Goal: Task Accomplishment & Management: Use online tool/utility

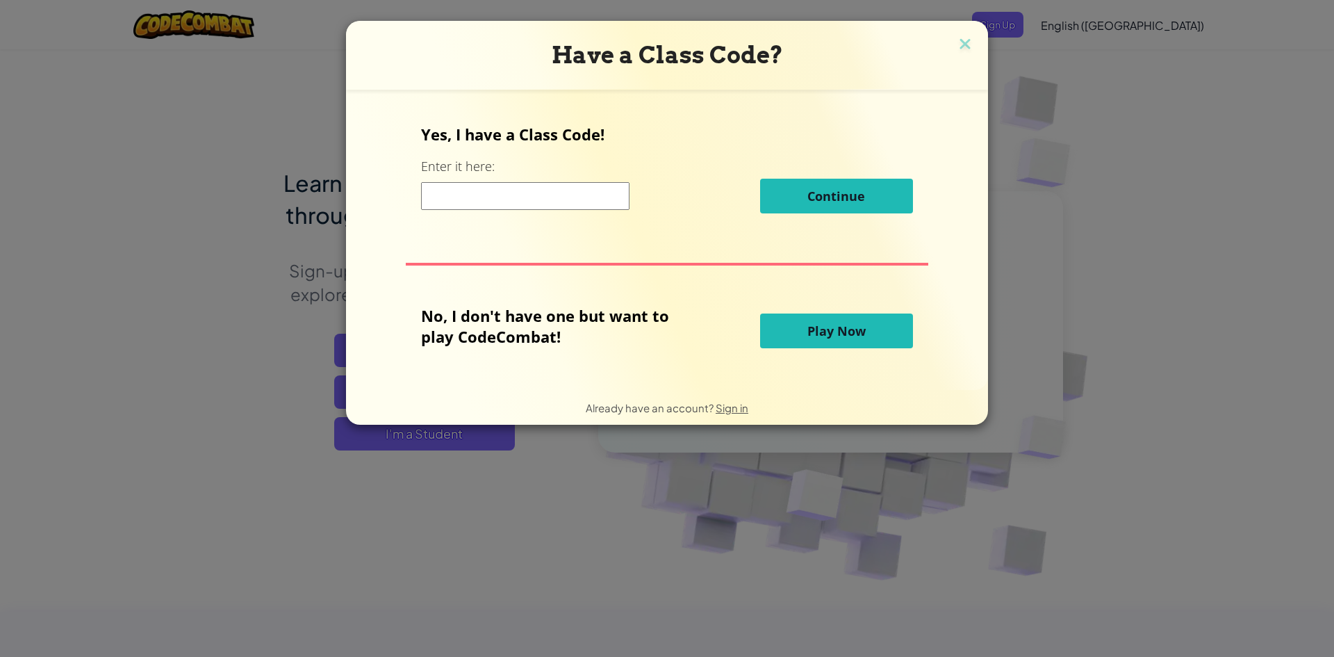
click at [771, 337] on button "Play Now" at bounding box center [836, 330] width 153 height 35
click at [828, 333] on span "Play Now" at bounding box center [836, 330] width 58 height 17
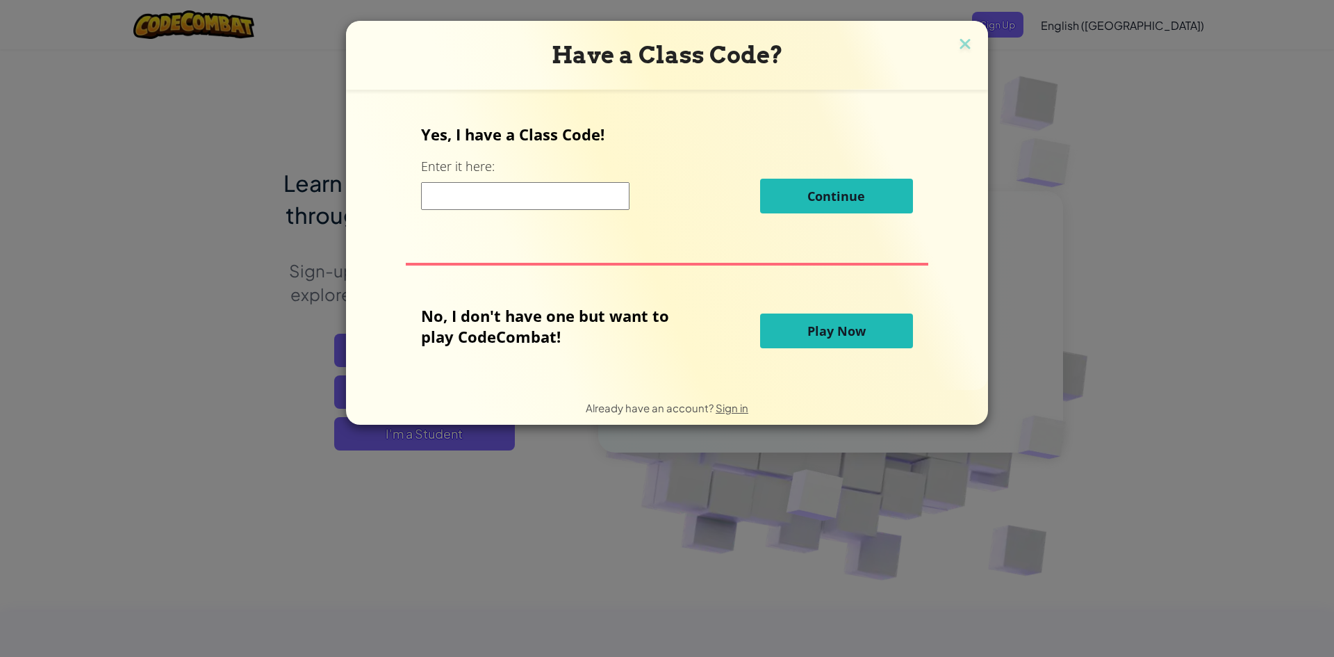
click at [830, 333] on span "Play Now" at bounding box center [836, 330] width 58 height 17
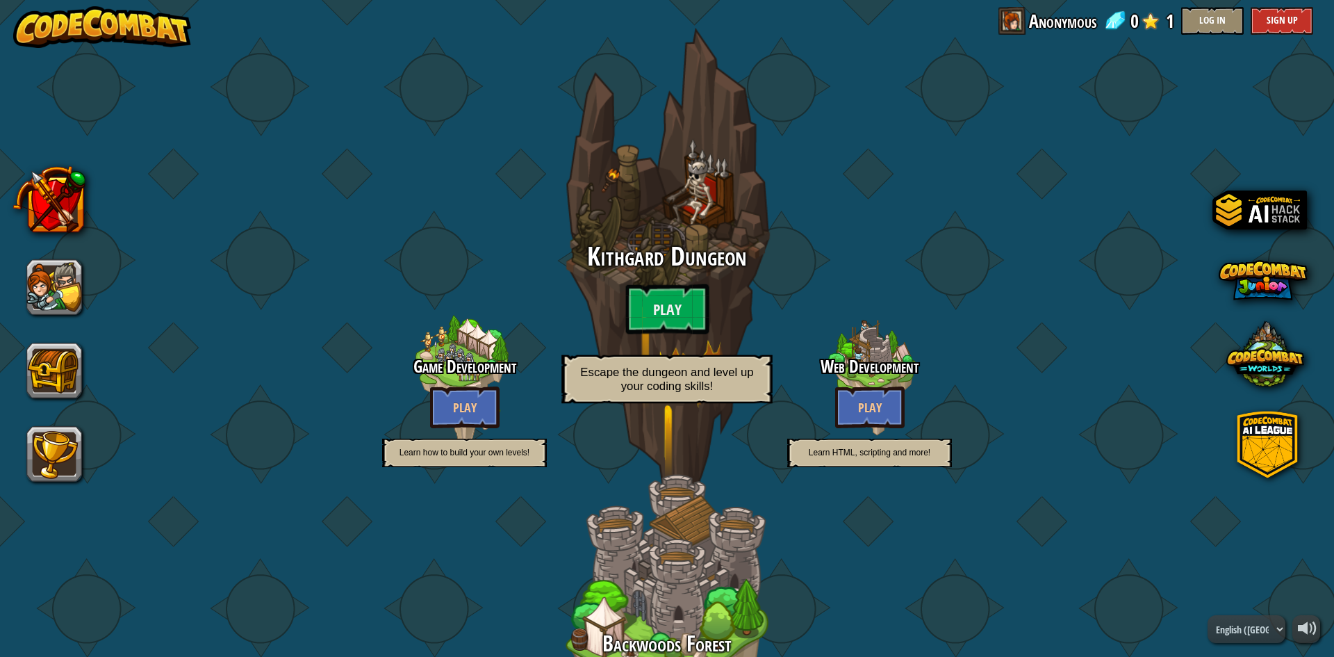
click at [667, 274] on div "Kithgard Dungeon Play Escape the dungeon and level up your coding skills!" at bounding box center [667, 327] width 264 height 169
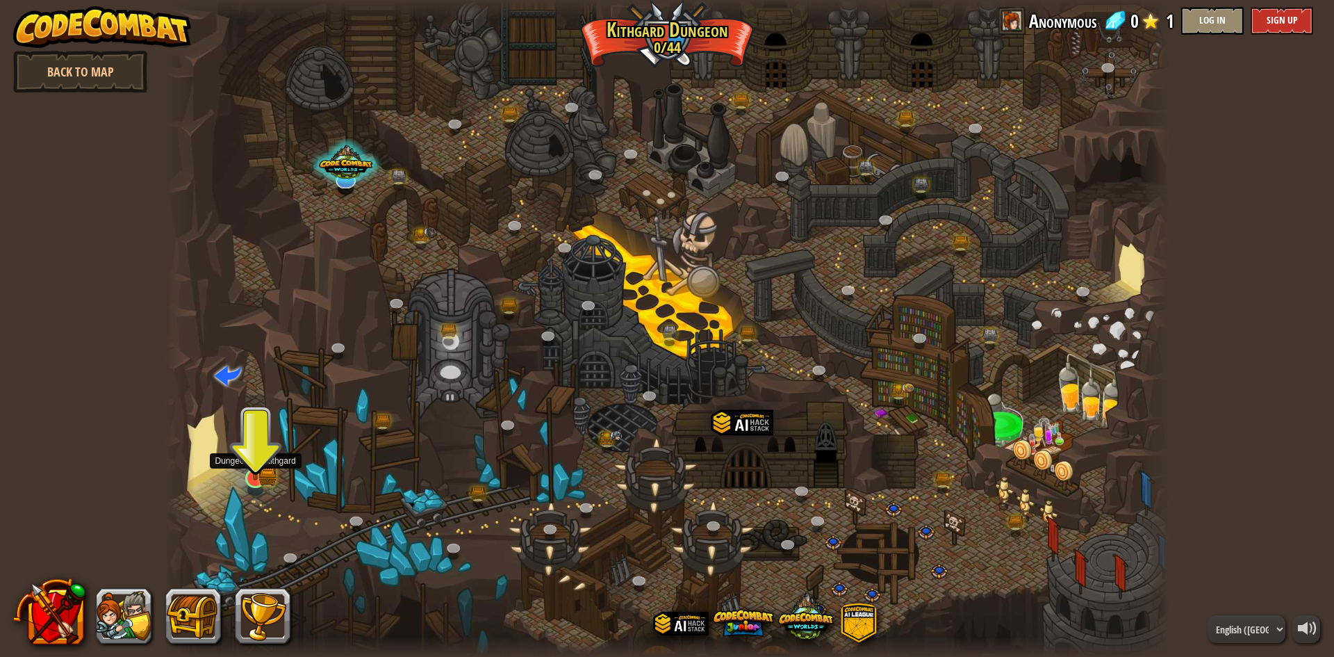
click at [265, 473] on img at bounding box center [255, 450] width 27 height 60
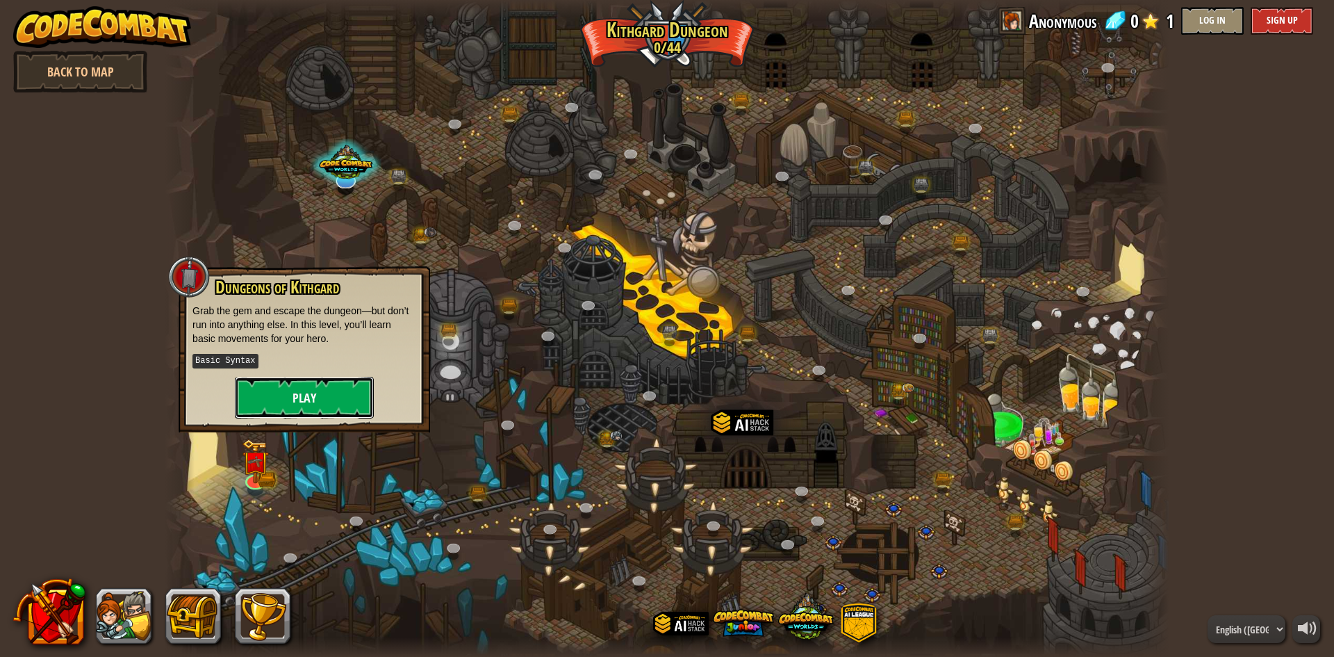
click at [263, 405] on button "Play" at bounding box center [304, 398] width 139 height 42
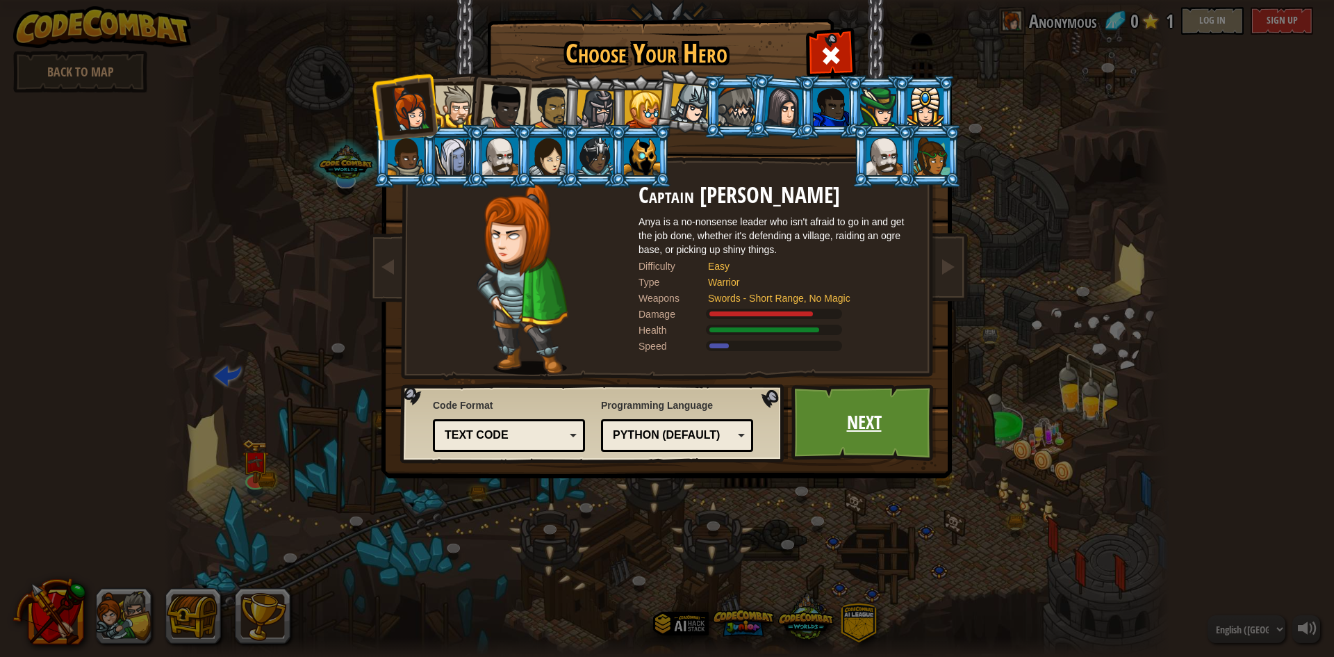
click at [849, 415] on link "Next" at bounding box center [863, 422] width 145 height 76
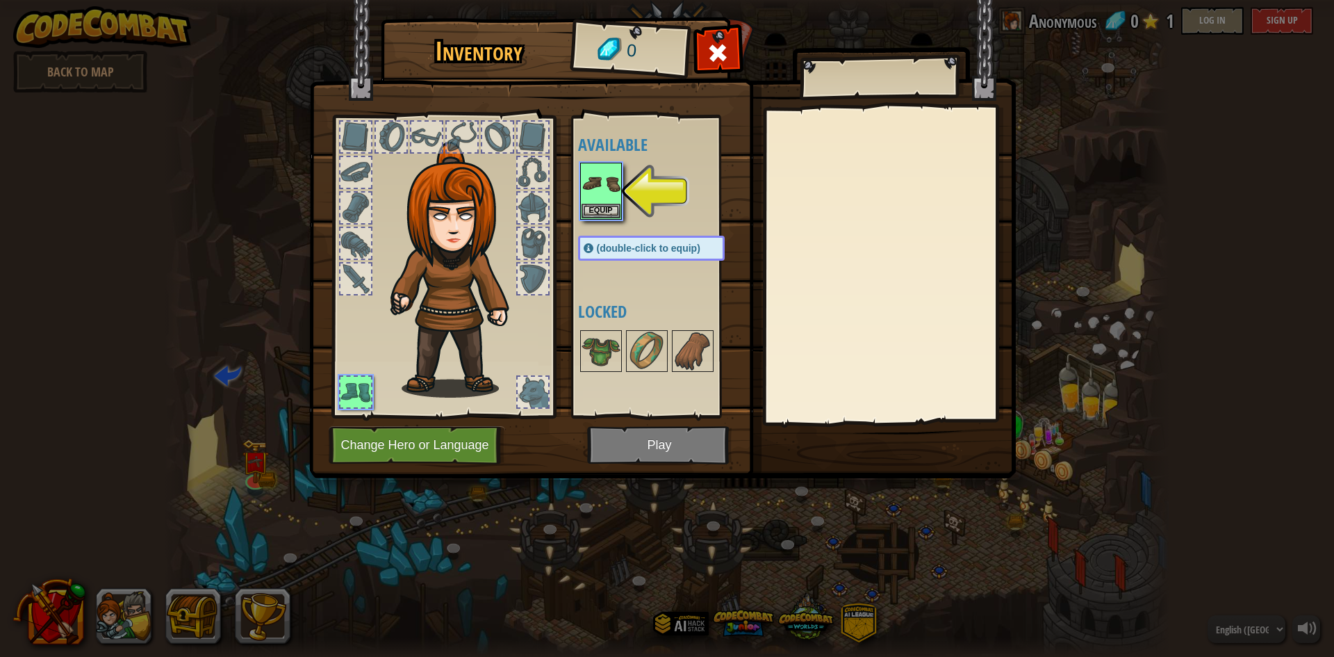
click at [641, 447] on img at bounding box center [662, 226] width 707 height 504
click at [592, 208] on button "Equip" at bounding box center [601, 210] width 39 height 15
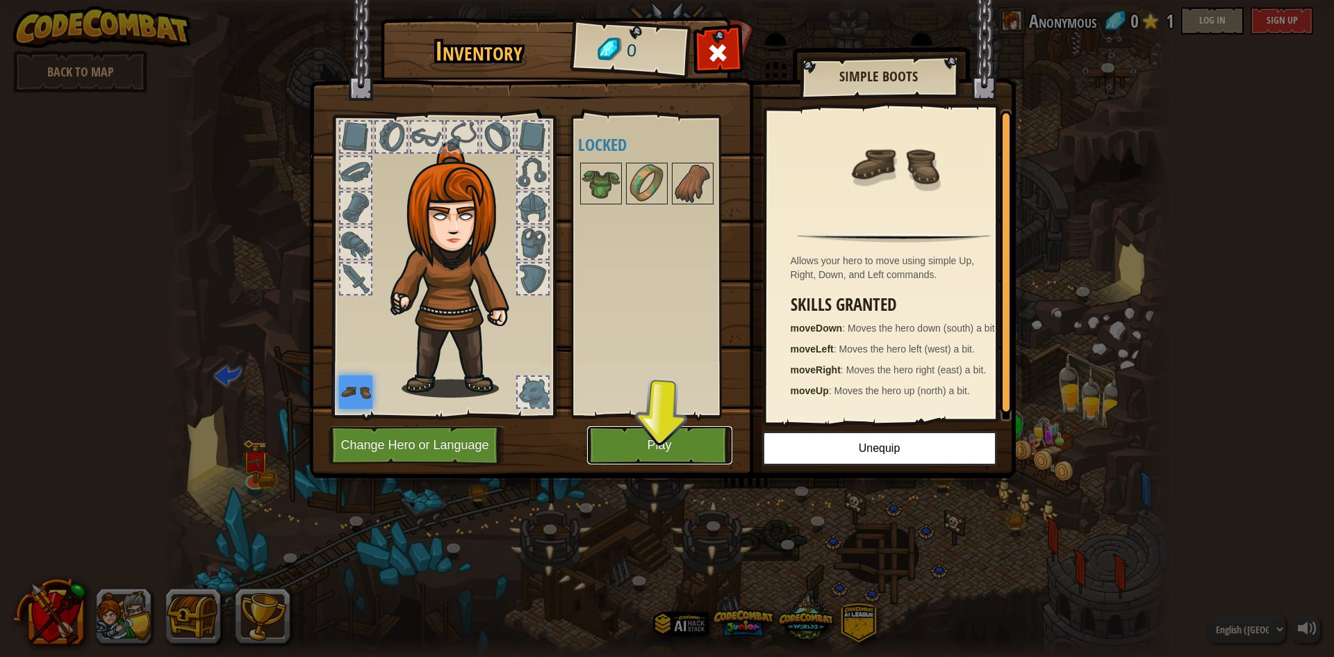
click at [644, 440] on button "Play" at bounding box center [659, 445] width 145 height 38
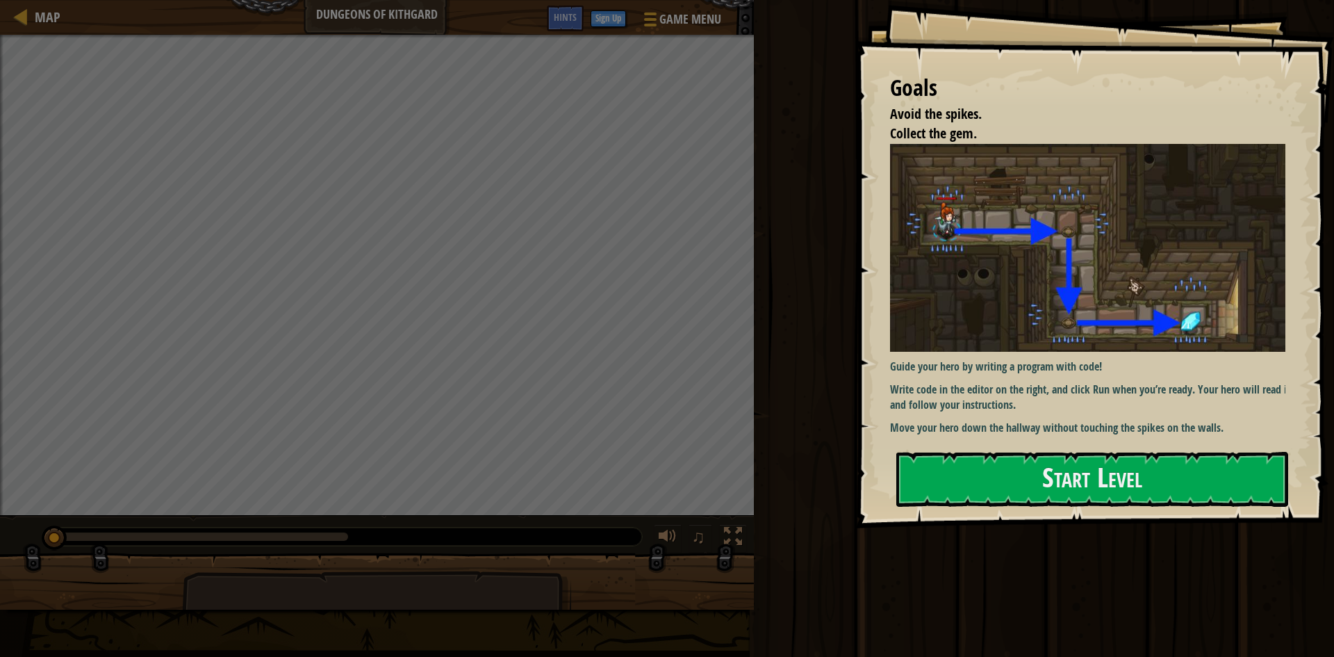
click at [1233, 441] on div "Goals Avoid the spikes. Collect the gem. Guide your hero by writing a program w…" at bounding box center [1094, 264] width 479 height 528
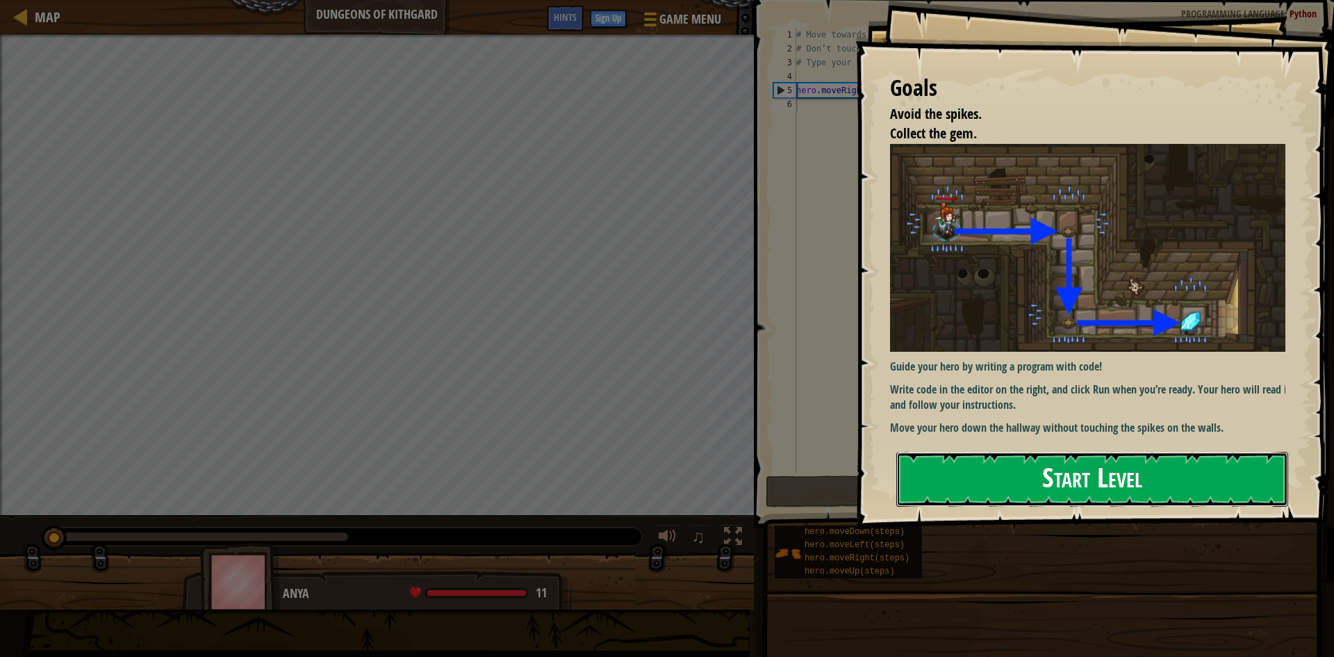
click at [1210, 464] on button "Start Level" at bounding box center [1092, 479] width 392 height 55
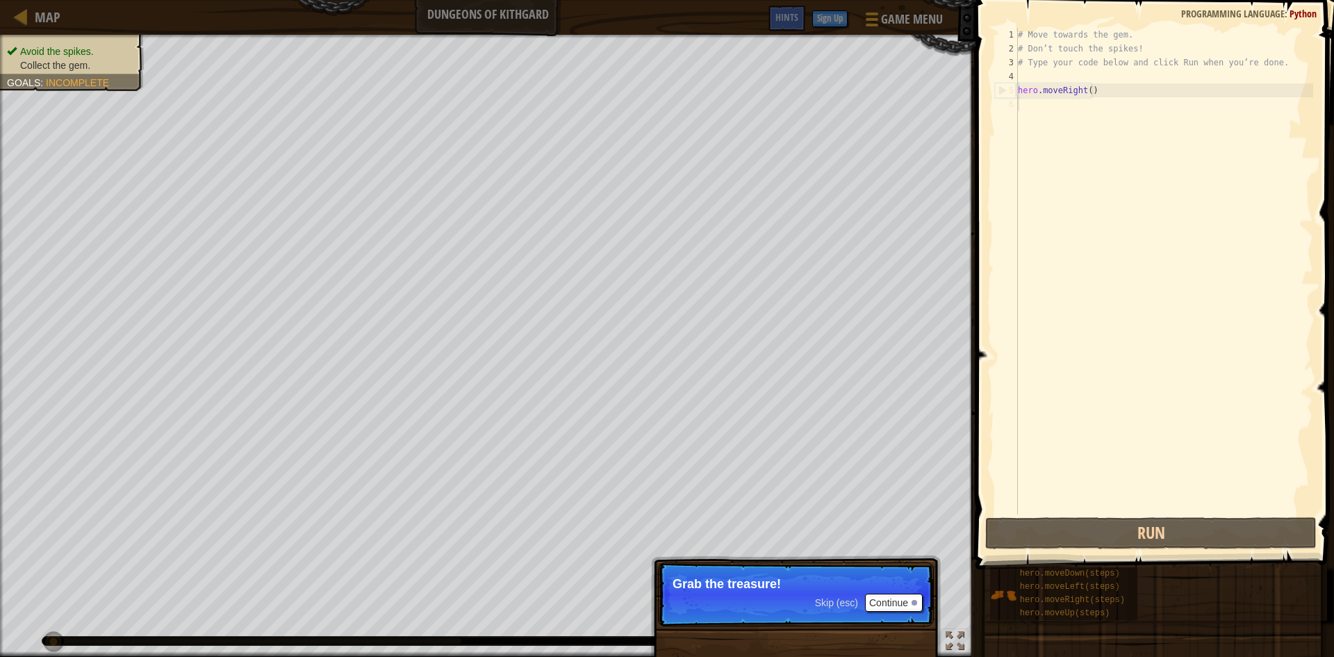
click at [901, 594] on p "Skip (esc) Continue Grab the treasure!" at bounding box center [796, 594] width 276 height 64
click at [901, 594] on button "Continue" at bounding box center [894, 602] width 58 height 18
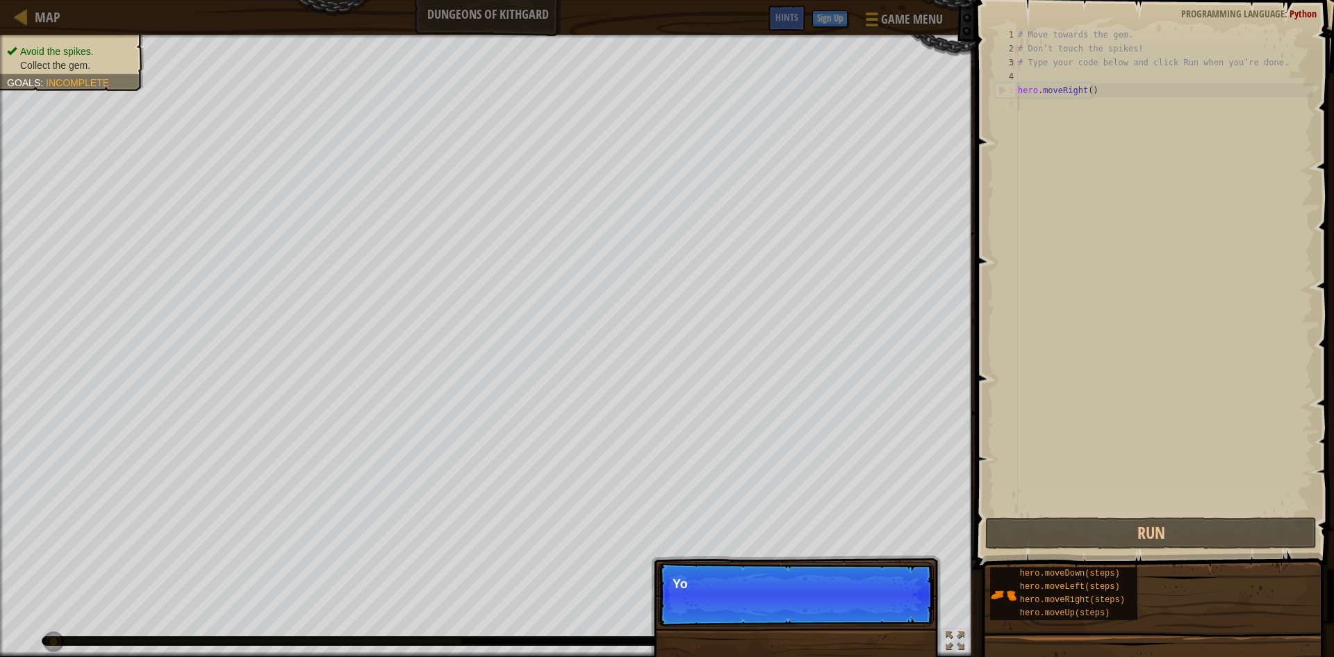
click at [899, 598] on p "Skip (esc) Continue Yo" at bounding box center [796, 594] width 276 height 64
click at [896, 600] on p "Skip (esc) Continue You can" at bounding box center [796, 594] width 276 height 64
click at [893, 602] on p "Skip (esc) Continue You can" at bounding box center [796, 594] width 276 height 64
click at [891, 603] on p "Skip (esc) Continue You can use the" at bounding box center [796, 594] width 276 height 64
click at [889, 606] on p "Skip (esc) Continue You can use these met" at bounding box center [796, 594] width 276 height 64
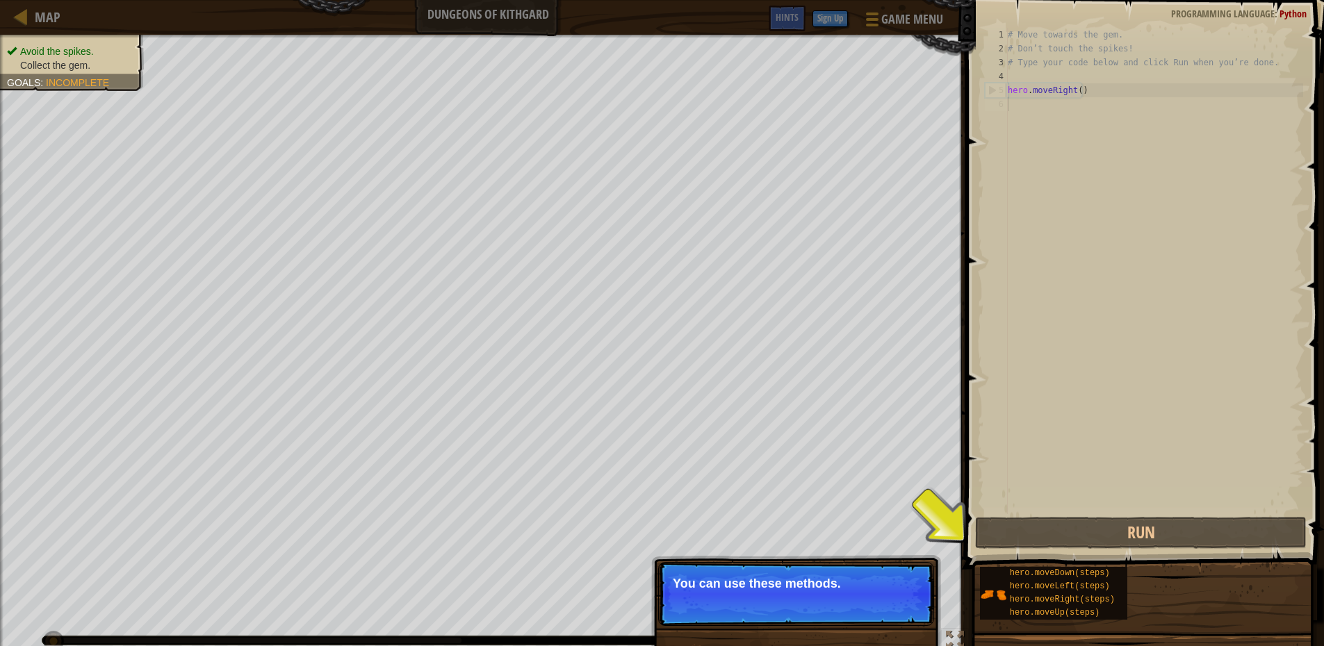
click at [889, 609] on button "Continue" at bounding box center [894, 602] width 58 height 18
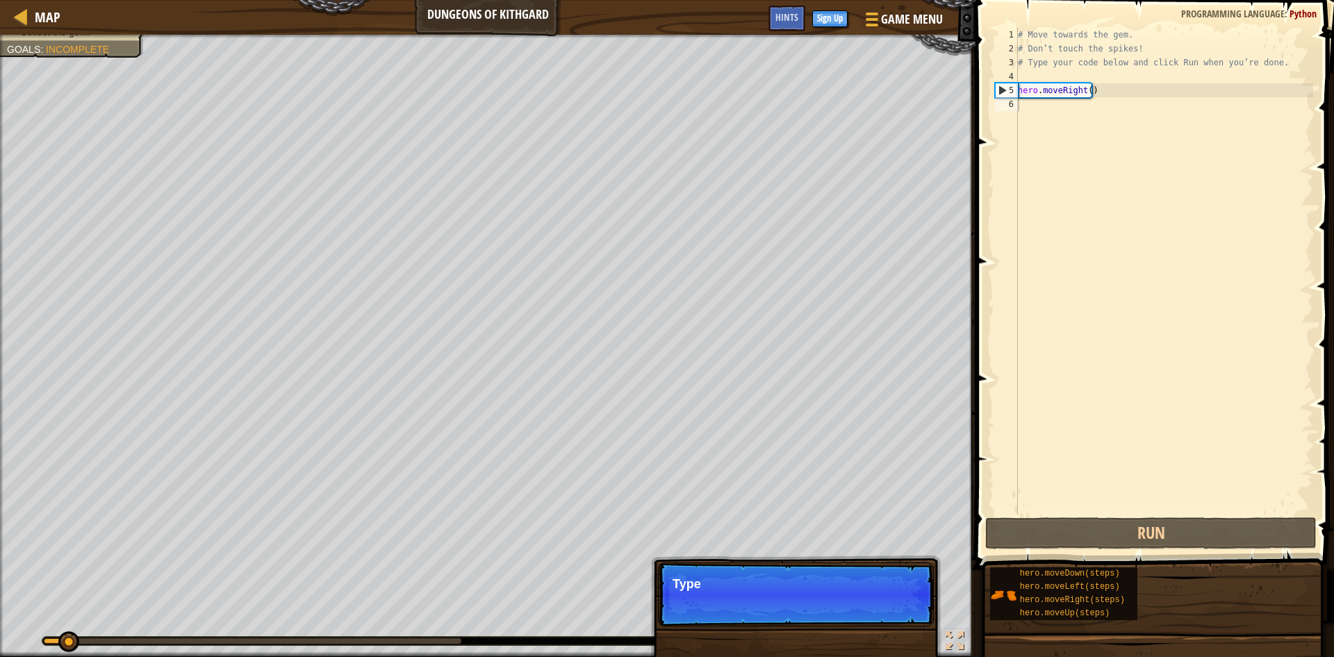
click at [889, 609] on p "Skip (esc) Continue Type" at bounding box center [796, 594] width 276 height 64
drag, startPoint x: 889, startPoint y: 610, endPoint x: 881, endPoint y: 607, distance: 8.4
click at [885, 611] on p "Skip (esc) Continue Type your" at bounding box center [796, 594] width 276 height 64
click at [880, 606] on p "Skip (esc) Continue Type your code on" at bounding box center [796, 594] width 276 height 64
click at [879, 605] on p "Skip (esc) Continue Type your code on the r" at bounding box center [796, 594] width 276 height 64
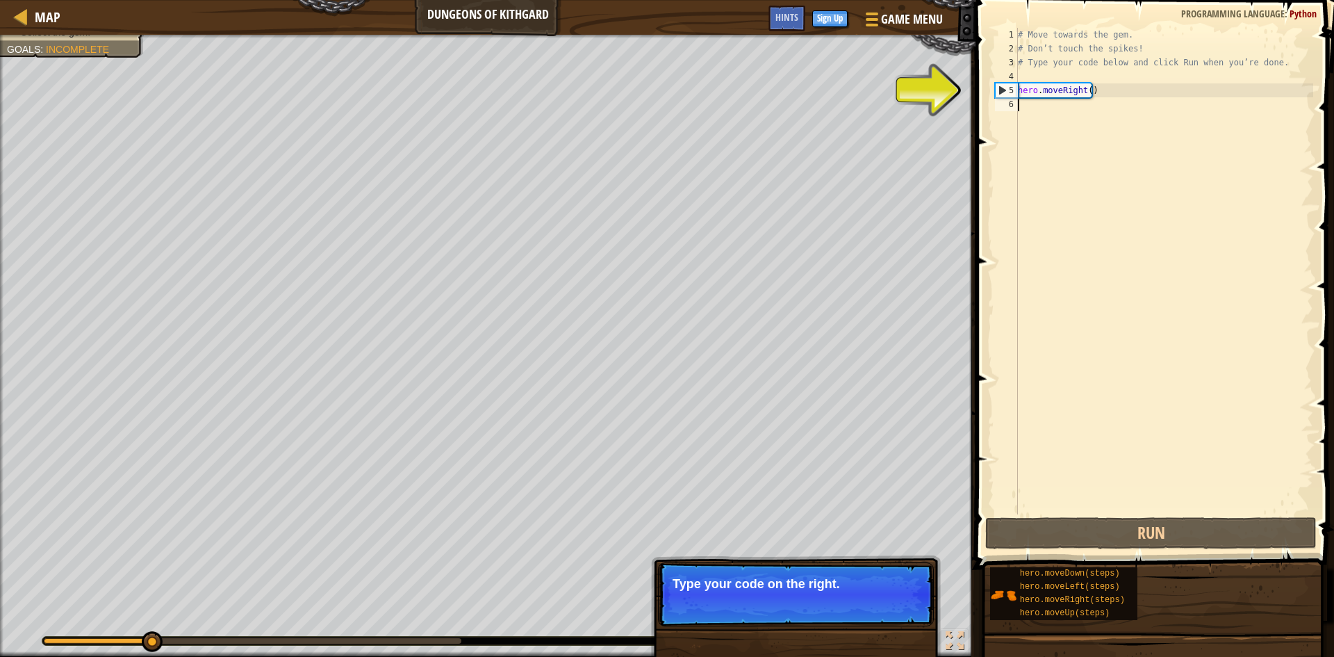
click at [906, 612] on p "Skip (esc) Continue Type your code on the right." at bounding box center [796, 594] width 276 height 64
click at [896, 605] on button "Continue" at bounding box center [894, 602] width 58 height 18
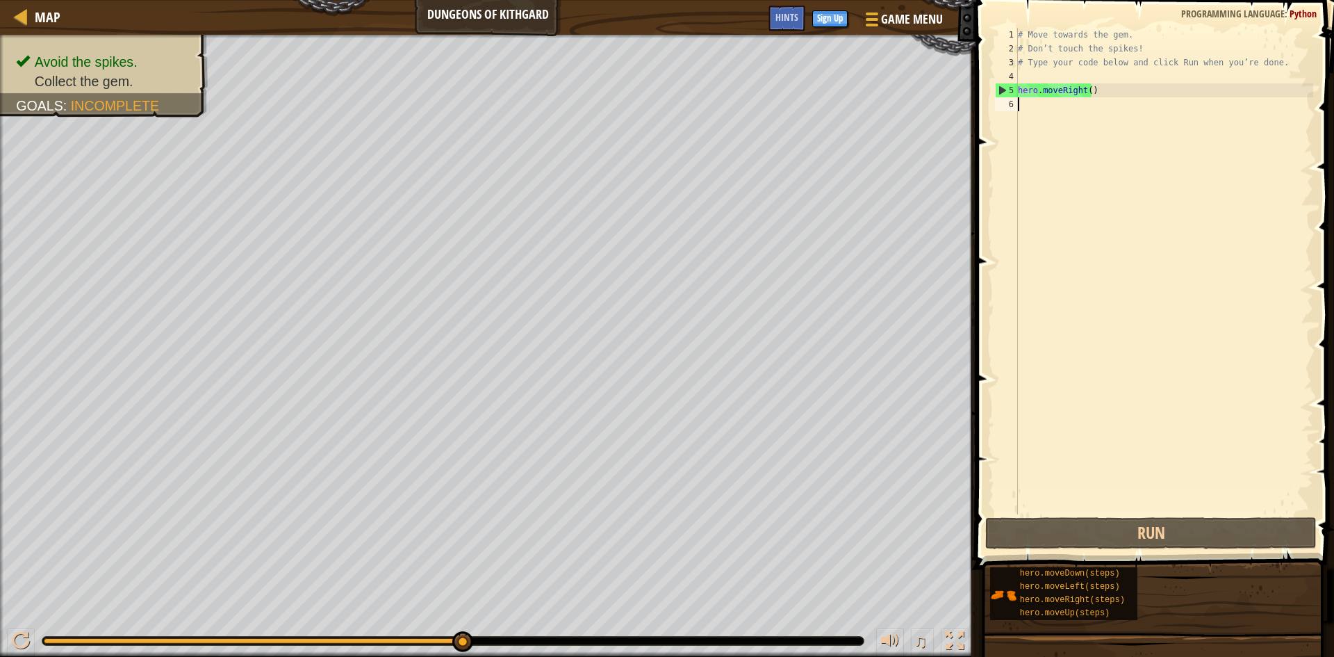
type textarea "l"
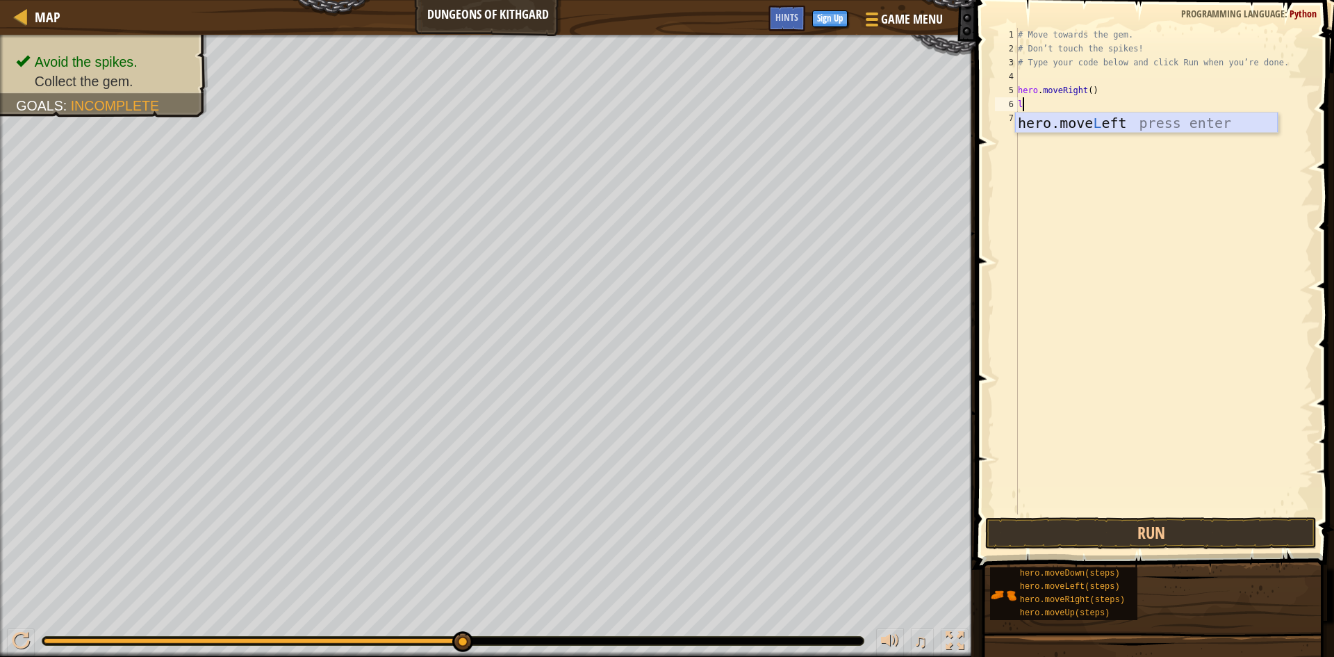
click at [1083, 121] on div "hero.move L eft press enter" at bounding box center [1146, 144] width 263 height 63
type textarea "i"
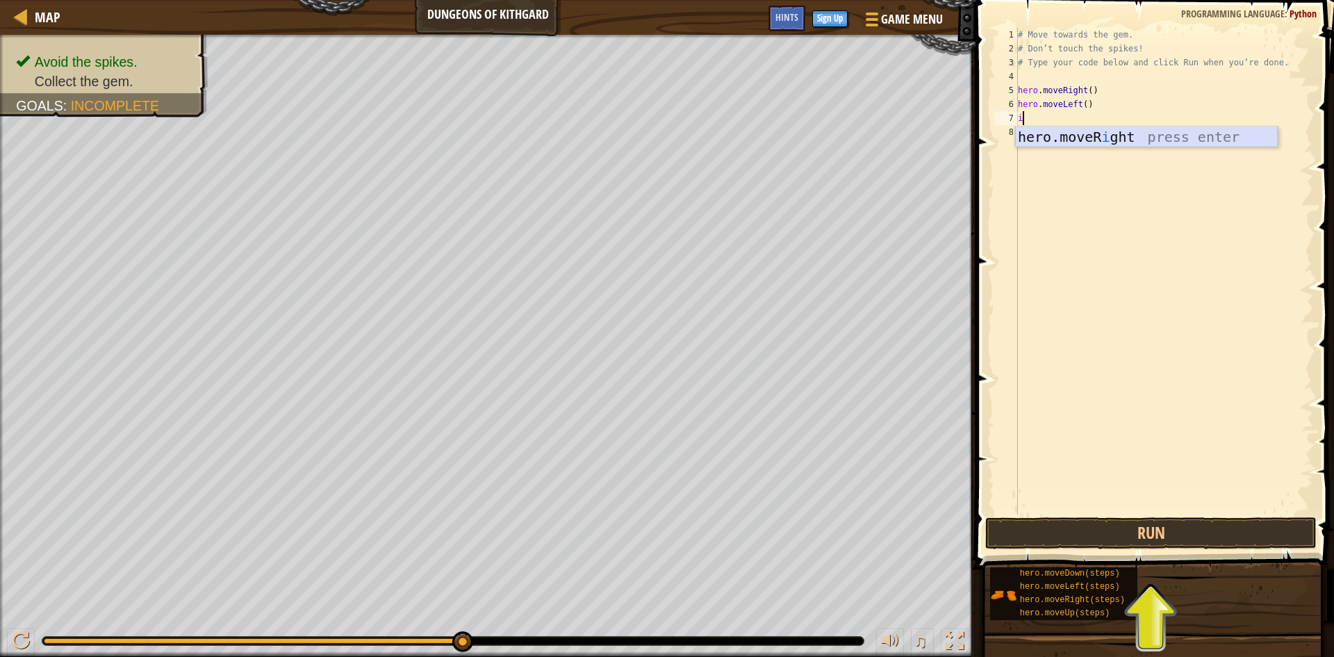
click at [1068, 138] on div "hero.moveR i ght press enter" at bounding box center [1146, 157] width 263 height 63
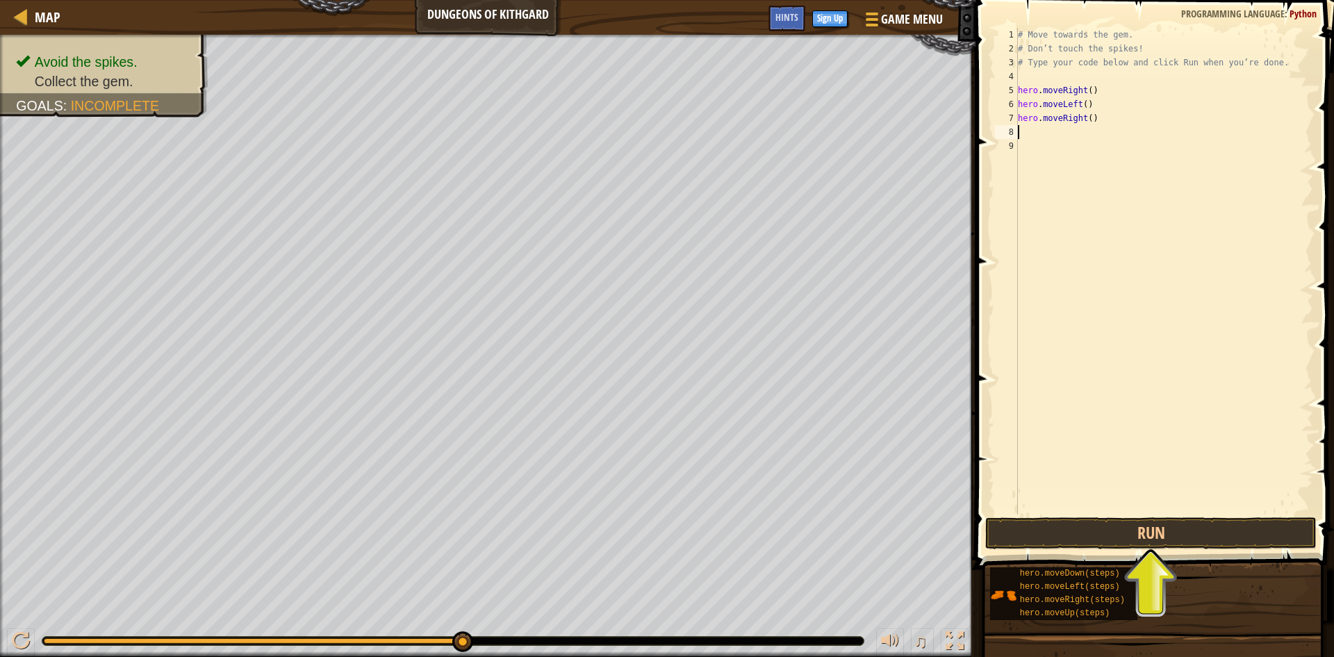
type textarea "l"
click at [1063, 144] on div "hero.move L eft press enter" at bounding box center [1146, 171] width 263 height 63
type textarea "i"
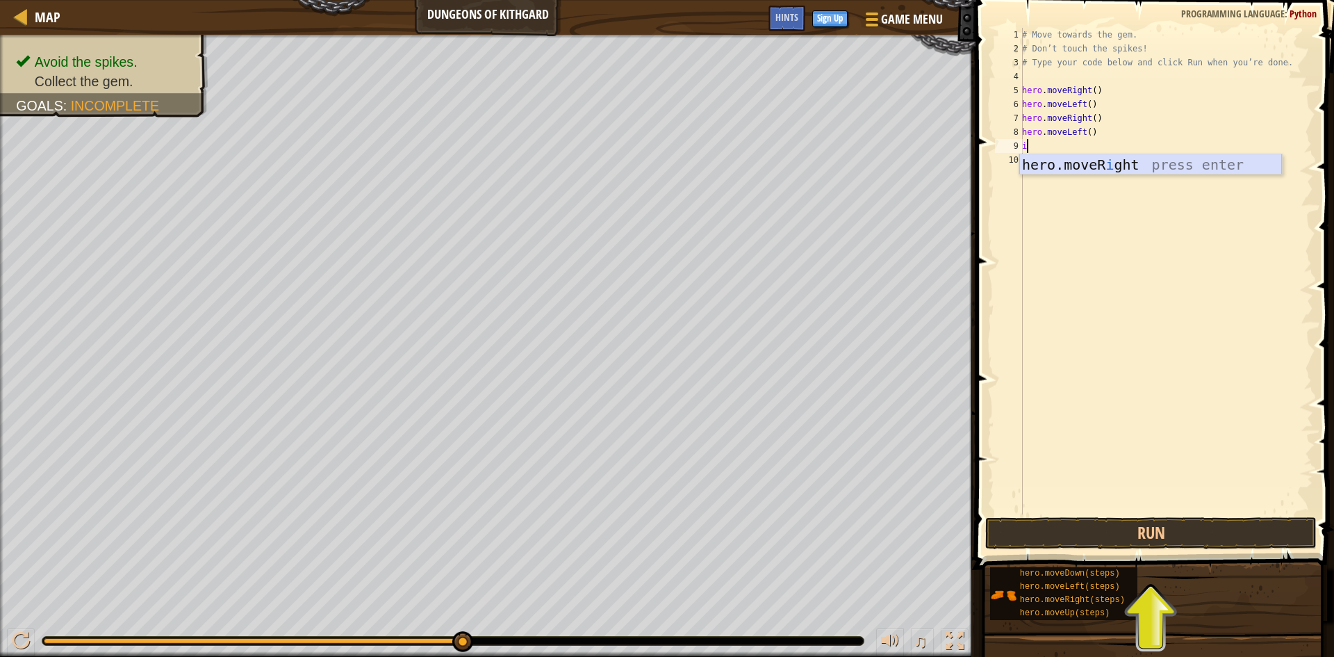
click at [1071, 170] on div "hero.moveR i ght press enter" at bounding box center [1150, 185] width 263 height 63
type textarea "l"
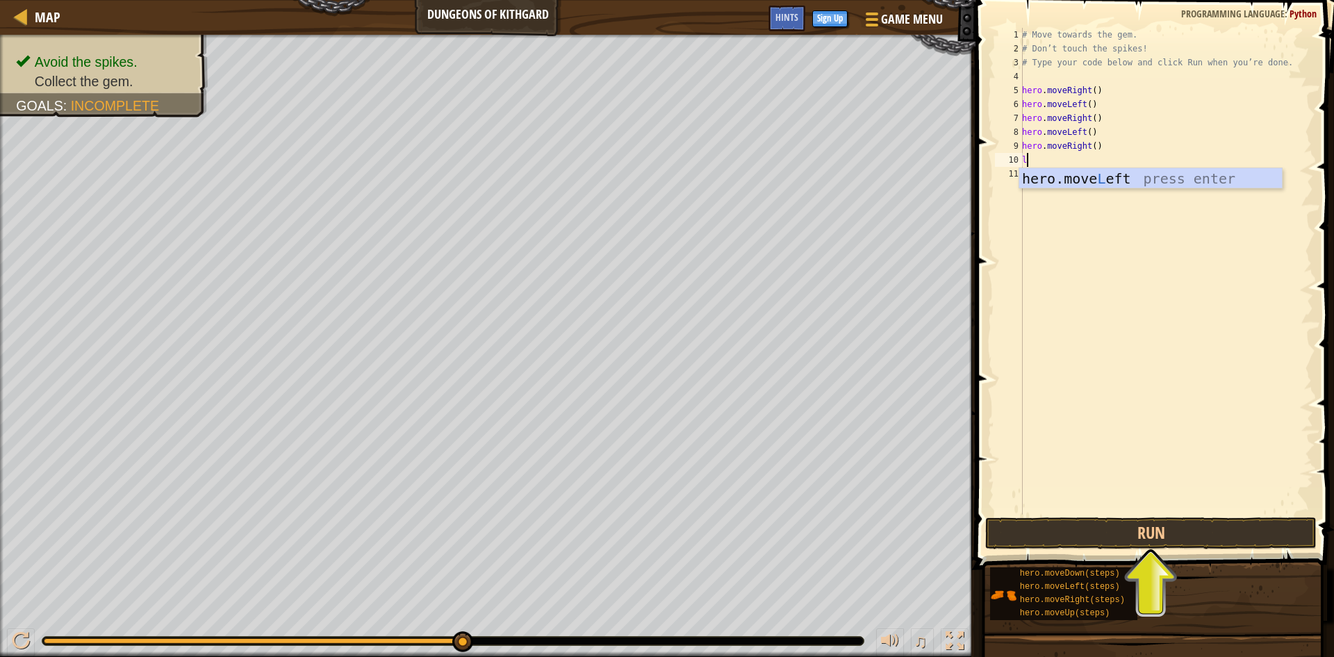
click at [1056, 183] on div "hero.move L eft press enter" at bounding box center [1150, 199] width 263 height 63
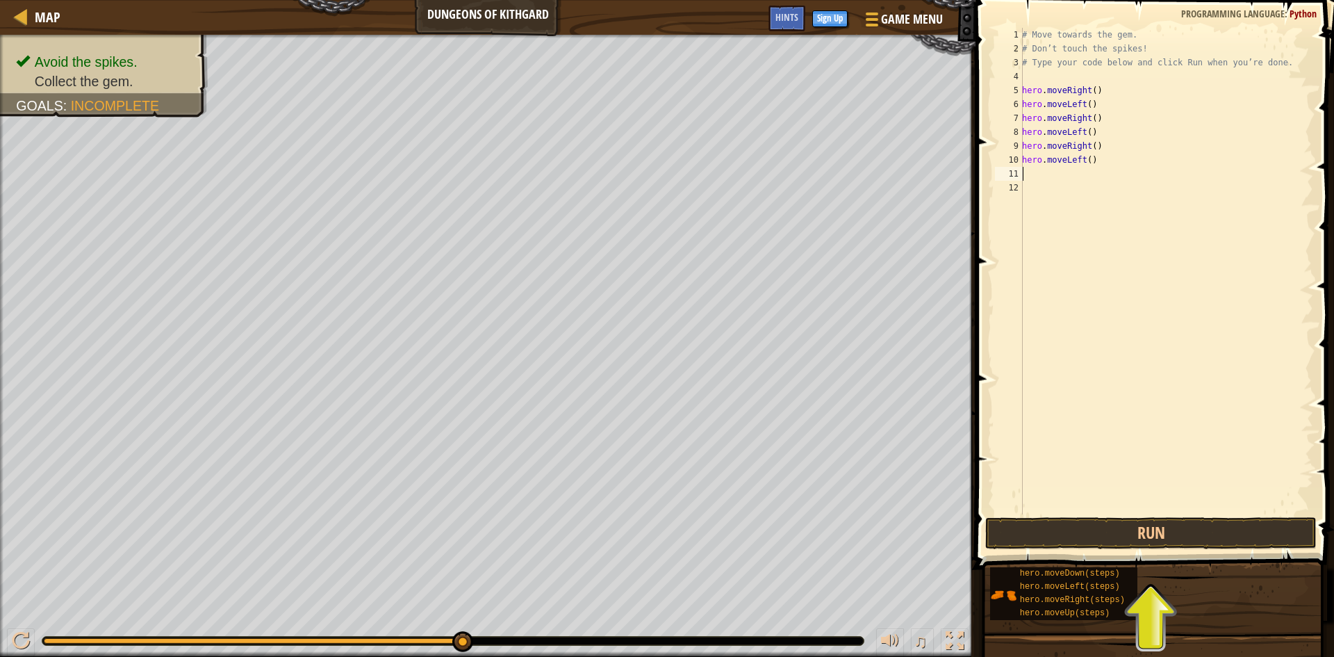
type textarea "i"
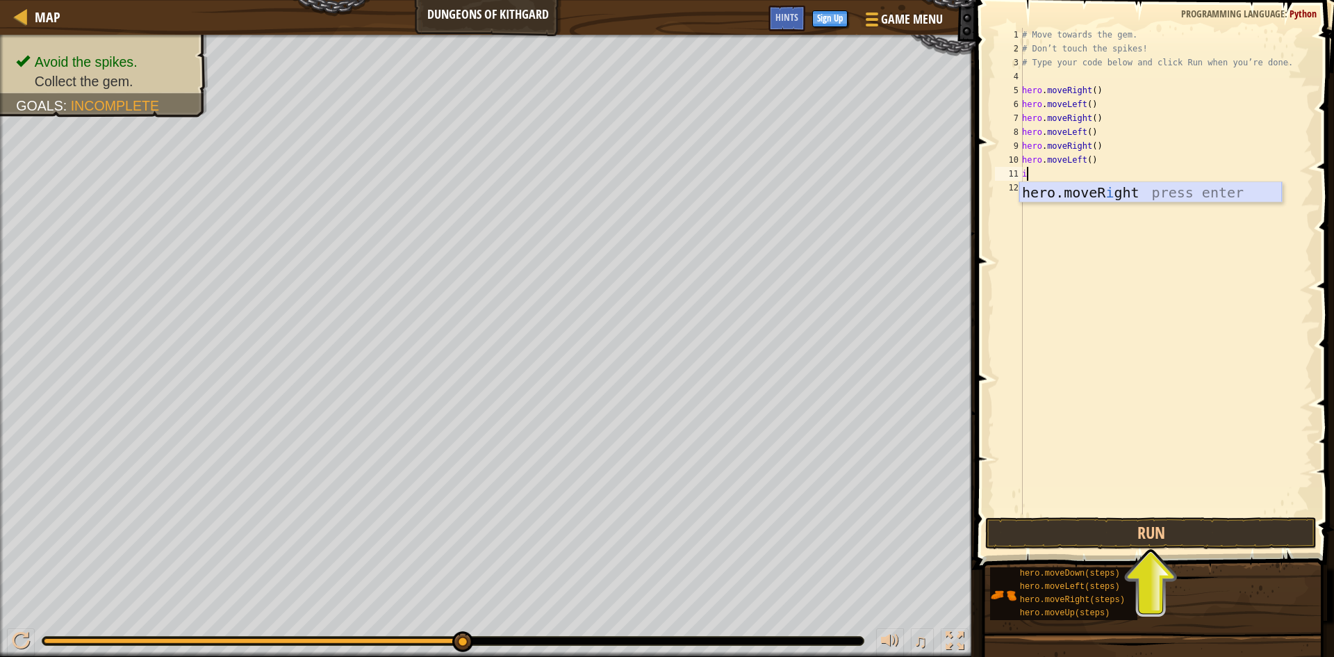
click at [1050, 190] on div "hero.moveR i ght press enter" at bounding box center [1150, 213] width 263 height 63
type textarea "l"
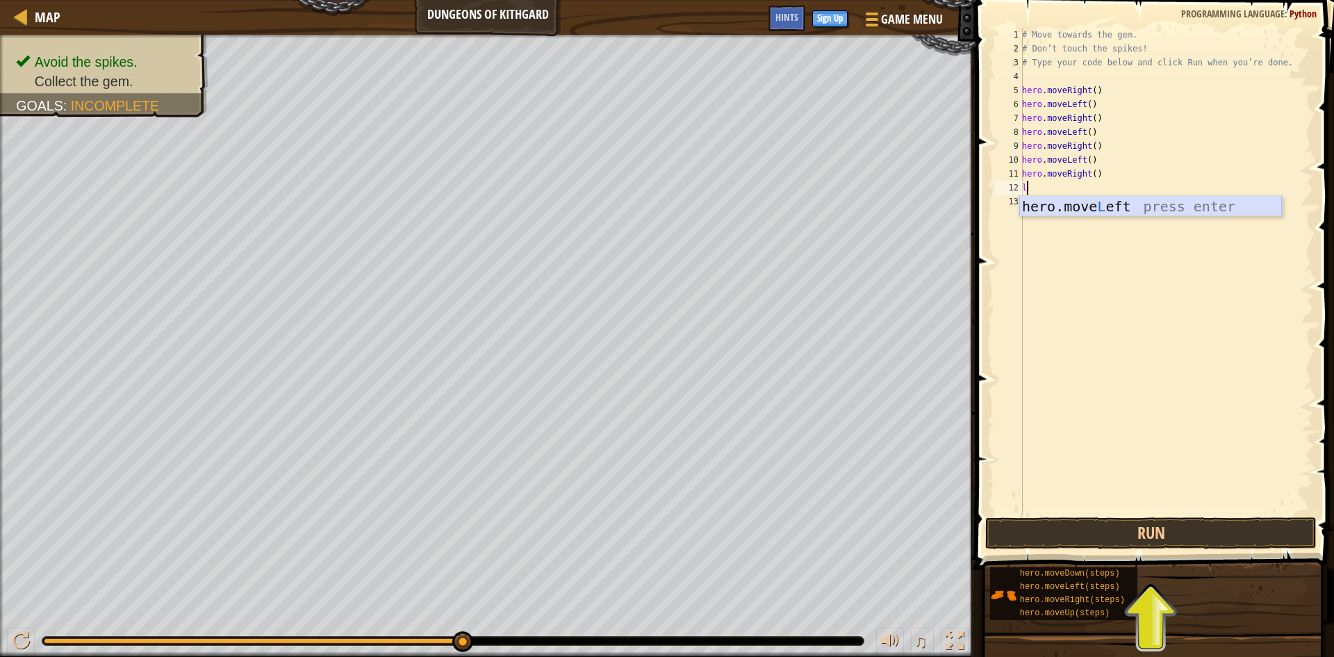
click at [1062, 201] on div "hero.move L eft press enter" at bounding box center [1150, 227] width 263 height 63
type textarea "i"
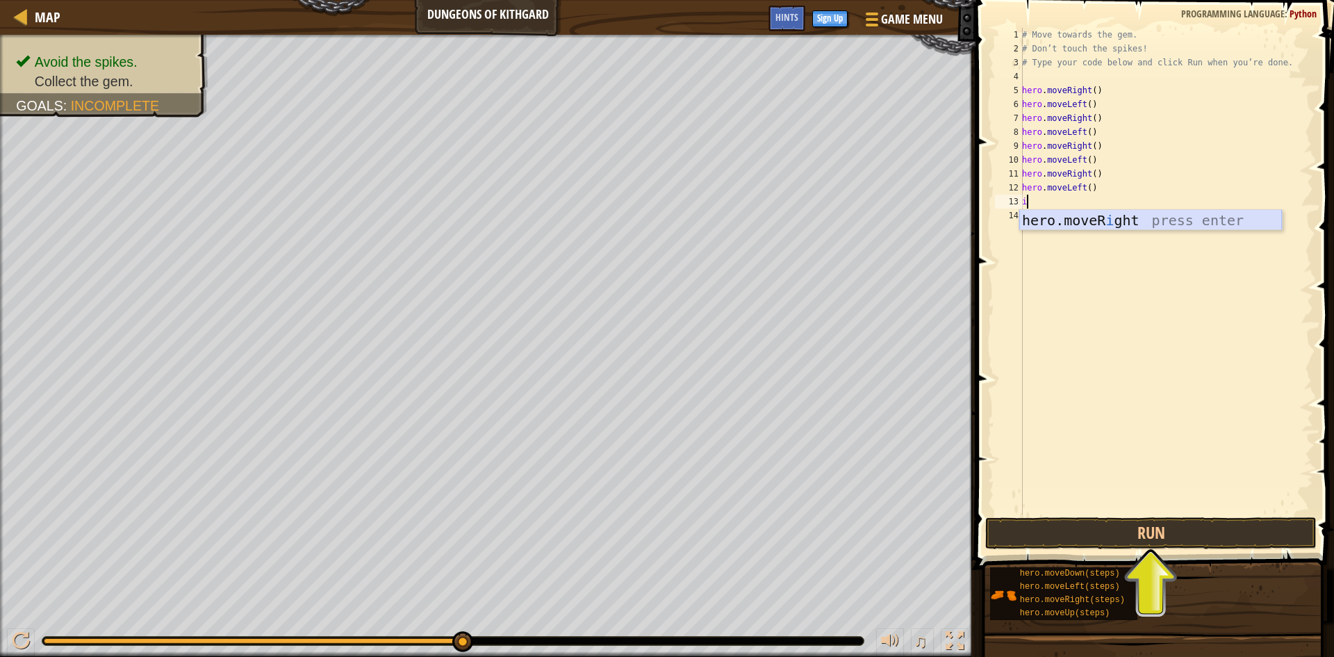
click at [1071, 215] on div "hero.moveR i ght press enter" at bounding box center [1150, 241] width 263 height 63
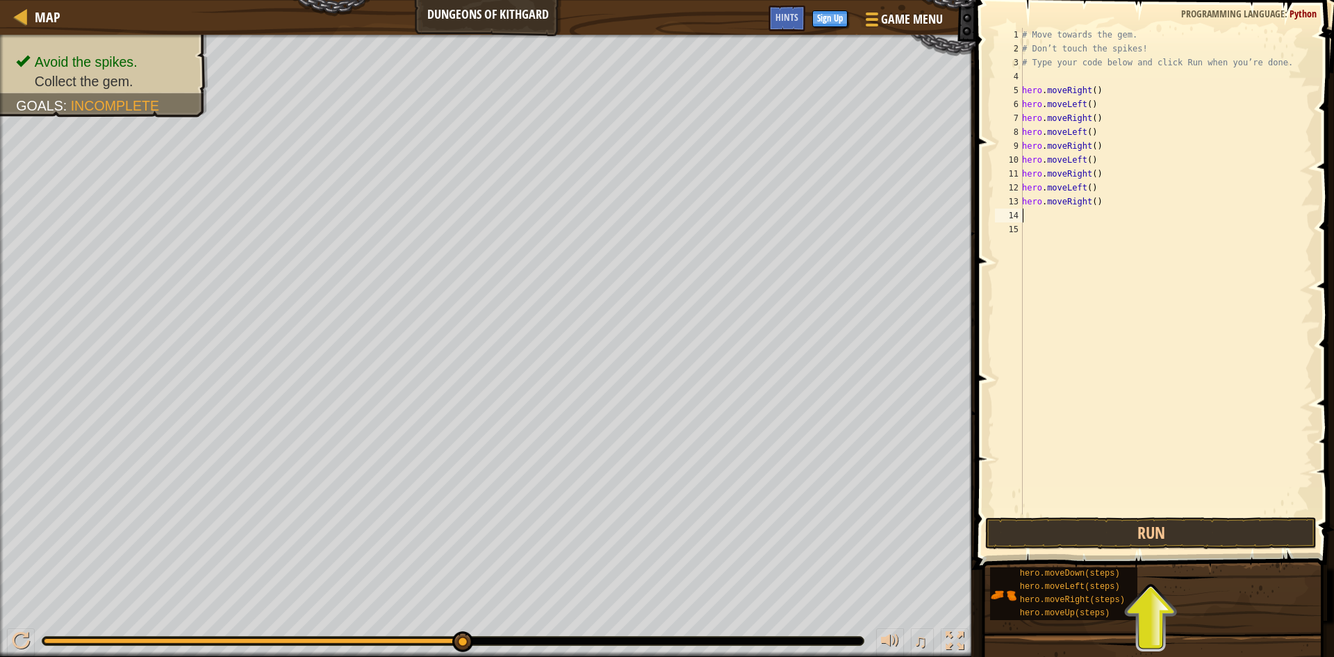
type textarea "l"
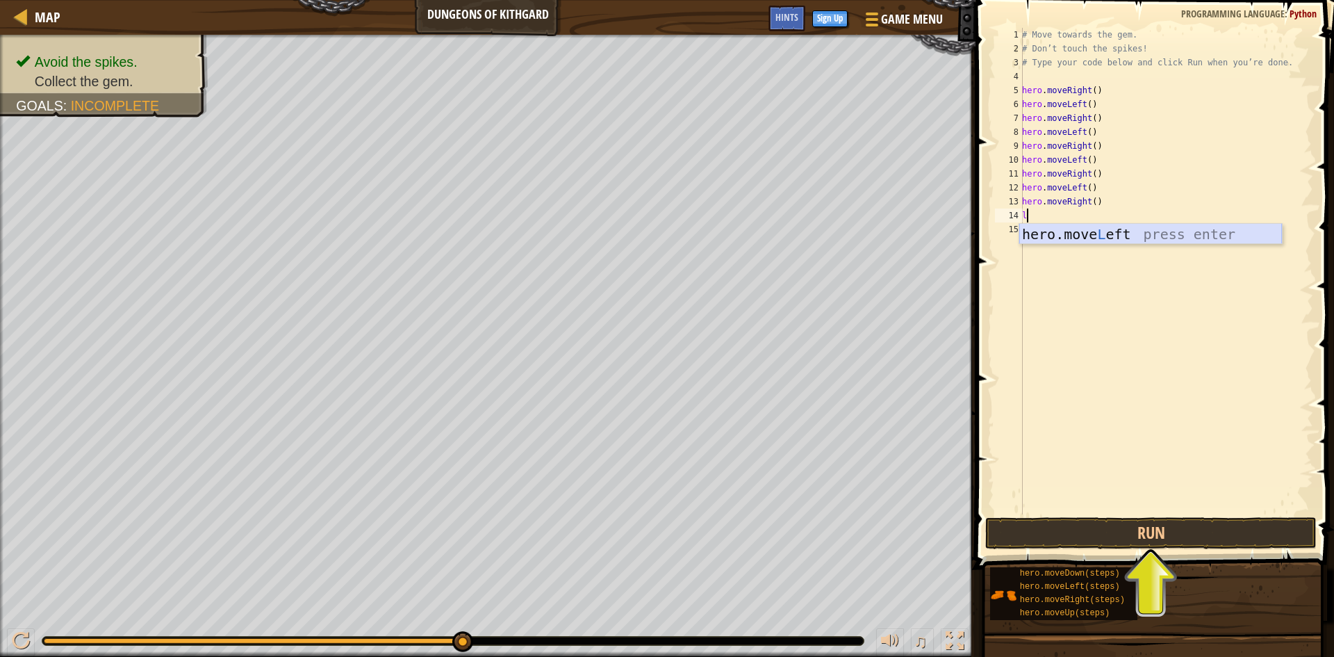
click at [1044, 232] on div "hero.move L eft press enter" at bounding box center [1150, 255] width 263 height 63
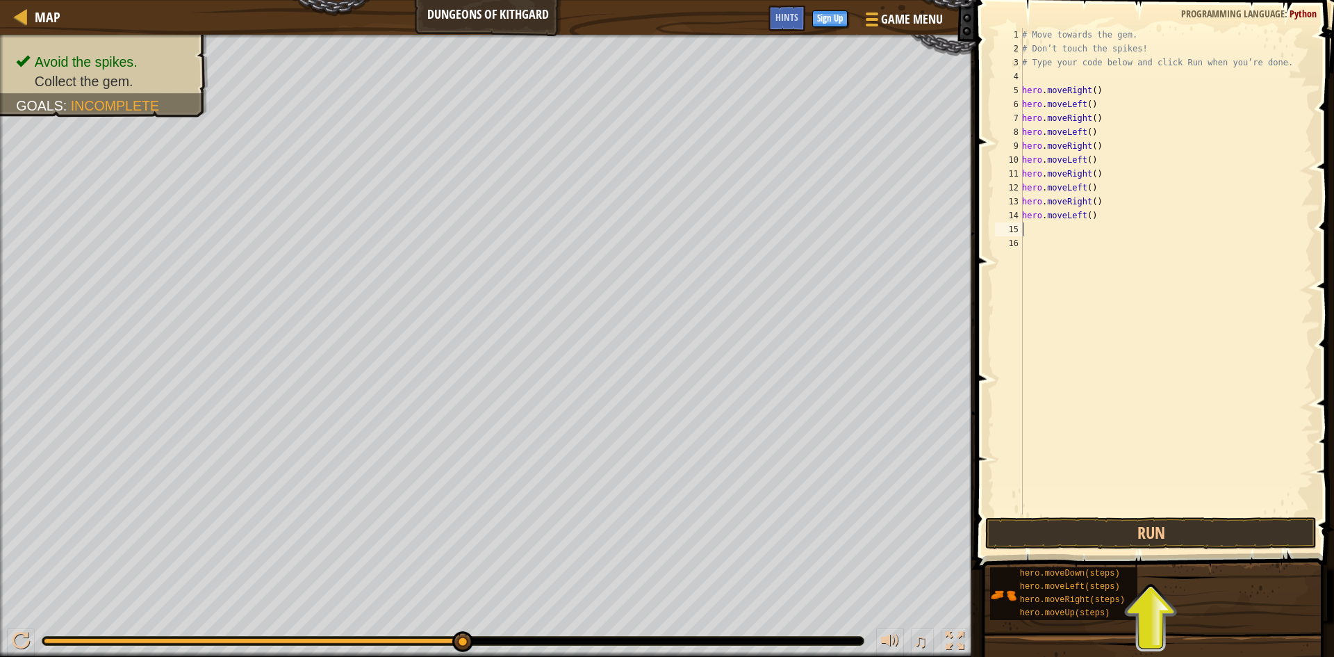
type textarea "i"
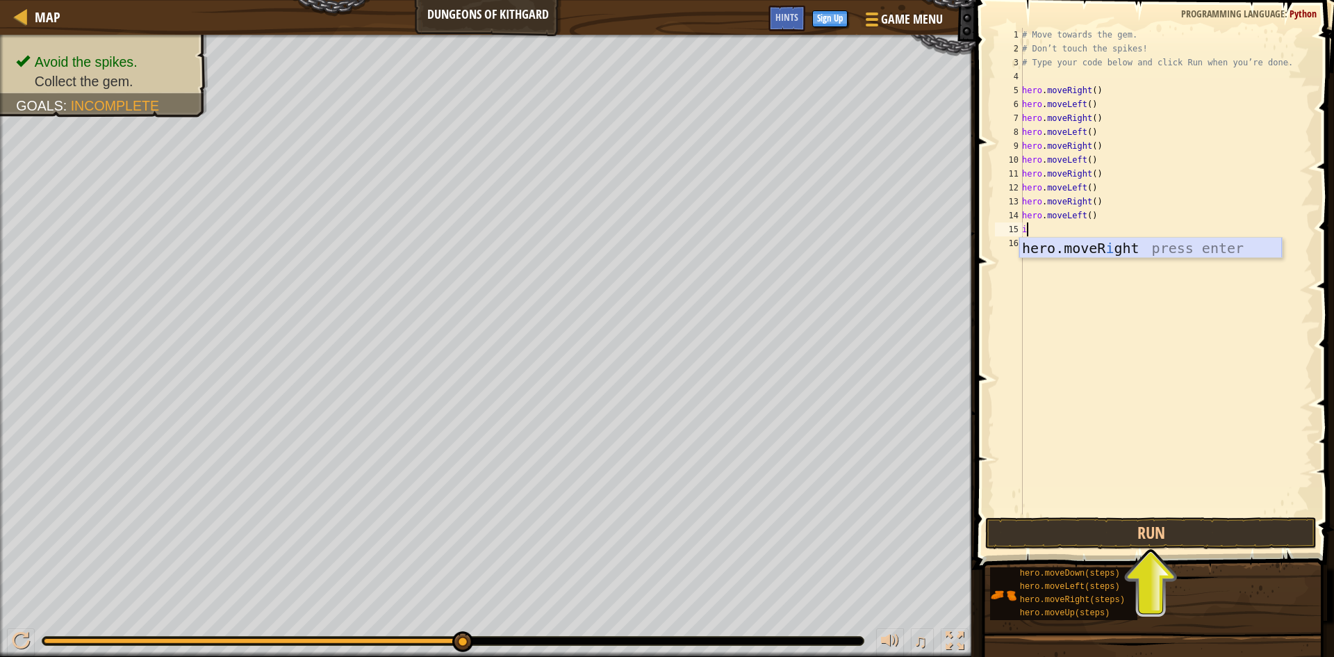
click at [1055, 243] on div "hero.moveR i ght press enter" at bounding box center [1150, 269] width 263 height 63
type textarea "l"
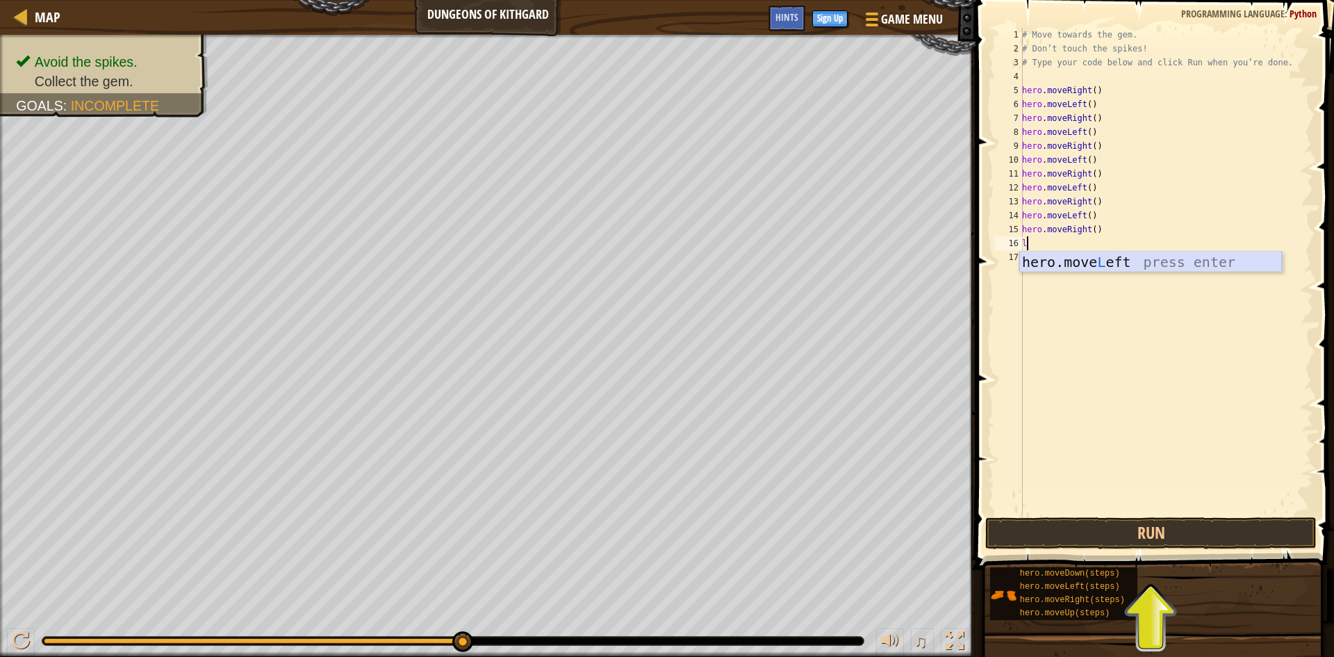
click at [1047, 255] on div "hero.move L eft press enter" at bounding box center [1150, 283] width 263 height 63
type textarea "i"
click at [1102, 276] on div "hero.moveR i ght press enter" at bounding box center [1150, 296] width 263 height 63
type textarea "l"
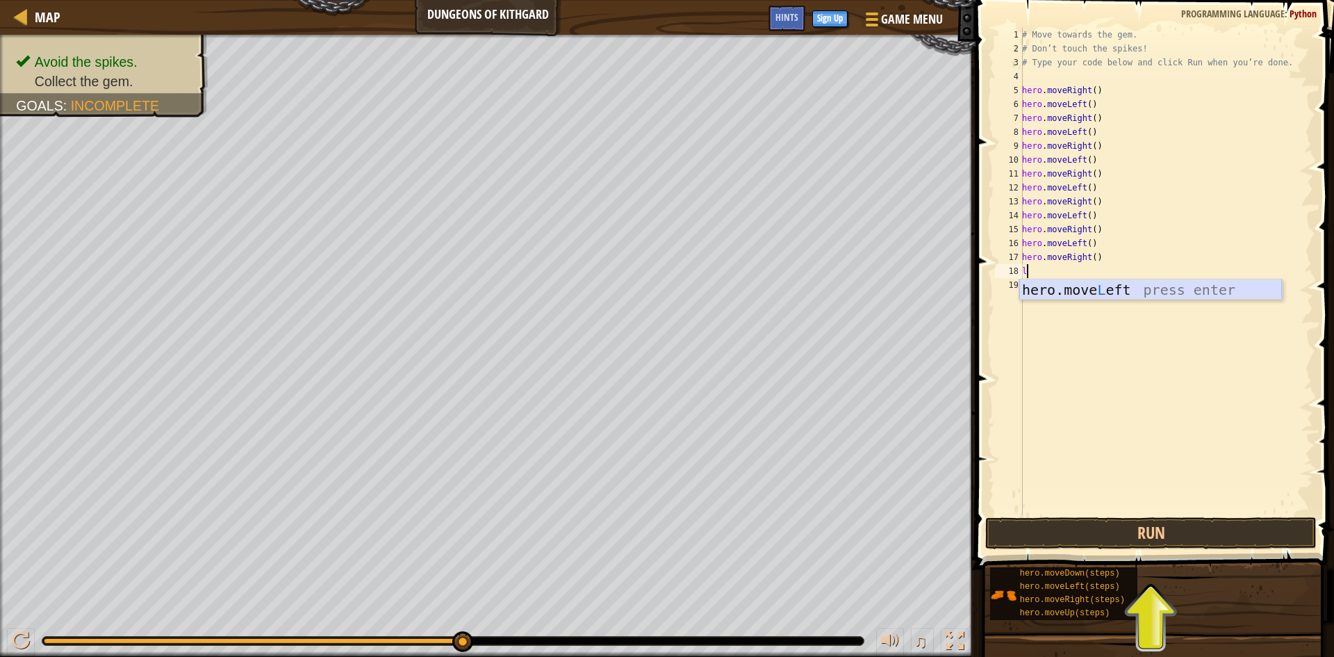
drag, startPoint x: 1044, startPoint y: 283, endPoint x: 1016, endPoint y: 277, distance: 28.3
click at [1017, 0] on body "Map Dungeons of Kithgard Game Menu Done Sign Up Hints 1 ההההההההההההההההההההההה…" at bounding box center [667, 0] width 1334 height 0
drag, startPoint x: 1049, startPoint y: 290, endPoint x: 1062, endPoint y: 284, distance: 14.3
click at [1054, 288] on div "hero.move L eft press enter" at bounding box center [1150, 310] width 263 height 63
type textarea "i"
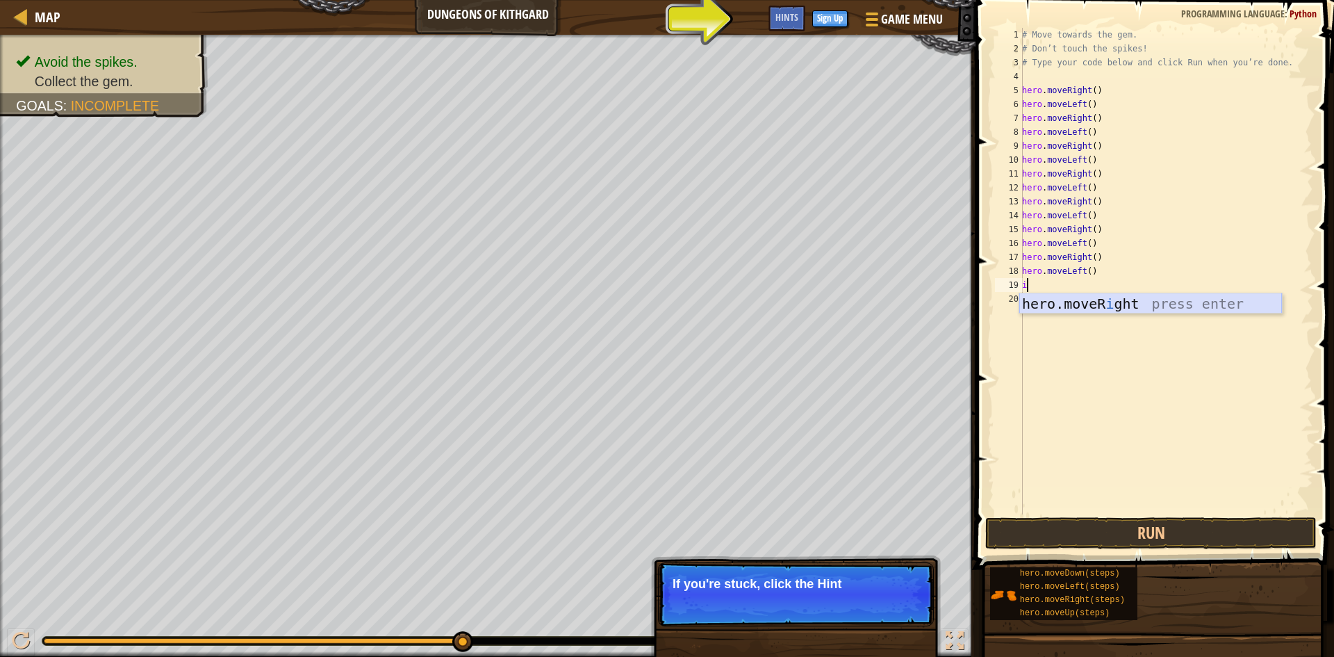
click at [1074, 300] on div "hero.moveR i ght press enter" at bounding box center [1150, 324] width 263 height 63
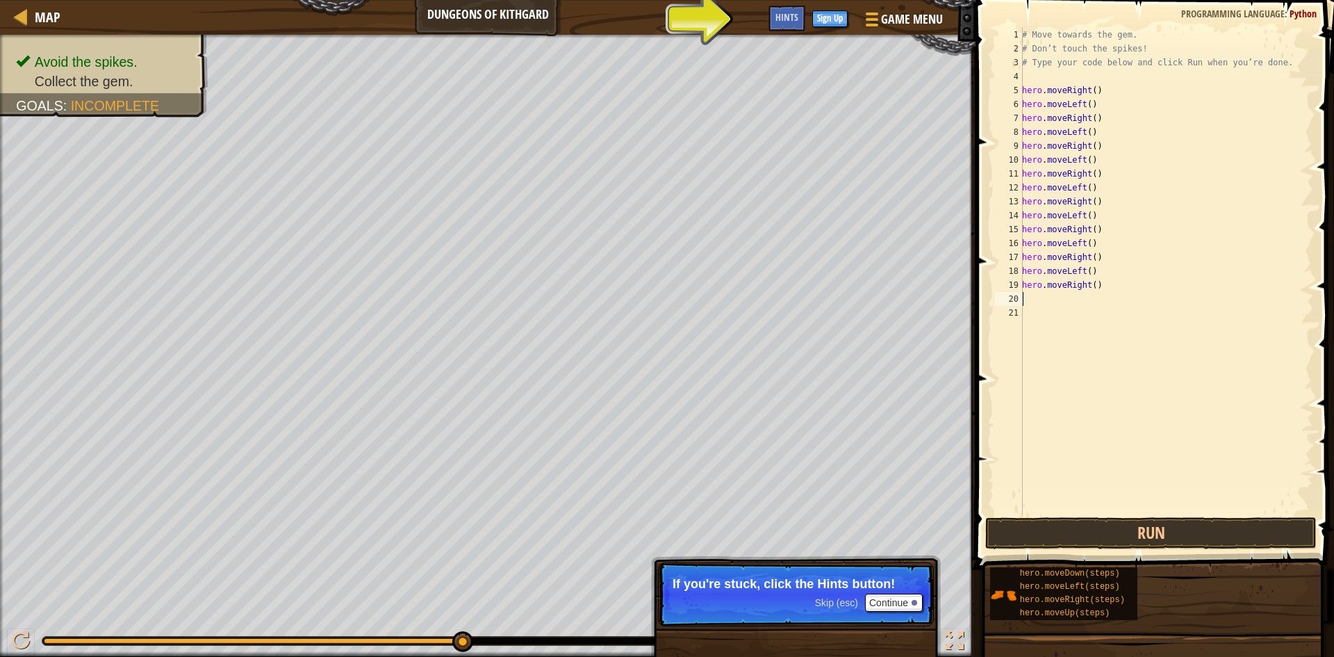
type textarea "l"
click at [1069, 329] on div "# Move towards the gem. # Don’t touch the spikes! # Type your code below and cl…" at bounding box center [1166, 285] width 294 height 514
click at [1050, 300] on div "# Move towards the gem. # Don’t touch the spikes! # Type your code below and cl…" at bounding box center [1166, 285] width 294 height 514
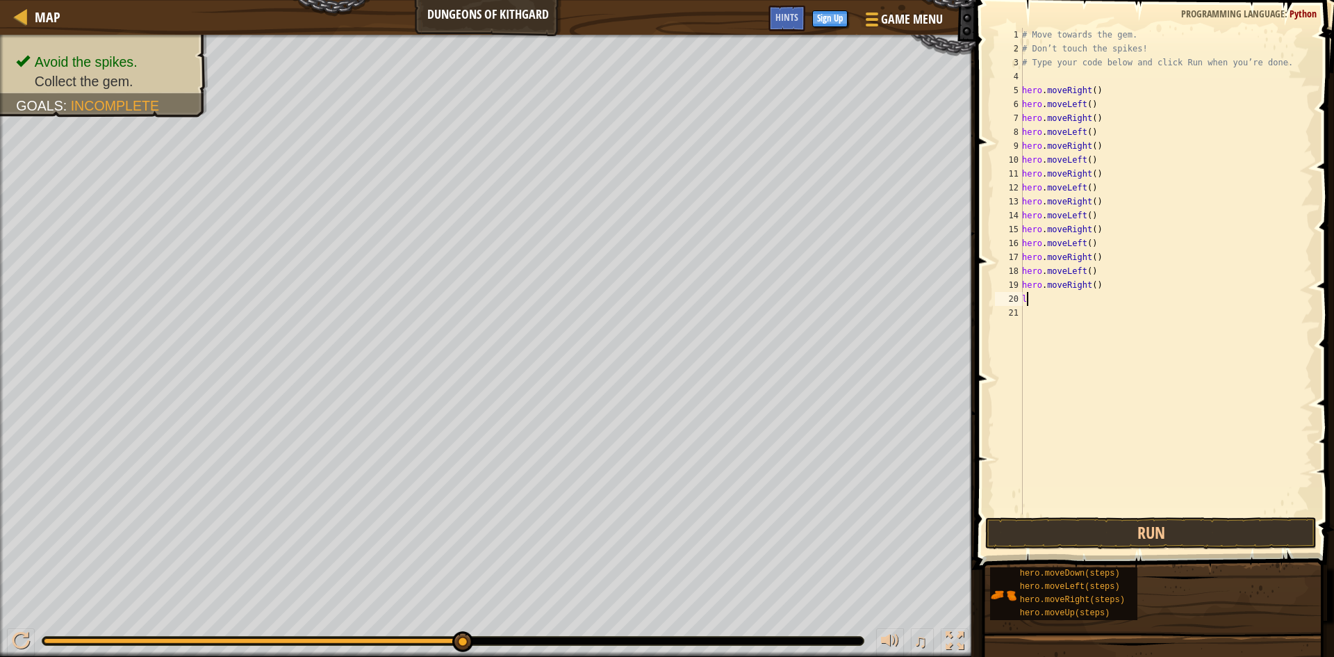
type textarea "le"
click at [1051, 316] on div "hero.move Le ft press enter" at bounding box center [1150, 338] width 263 height 63
type textarea "i"
click at [1036, 327] on div "hero.moveR i ght press enter" at bounding box center [1150, 352] width 263 height 63
type textarea "l"
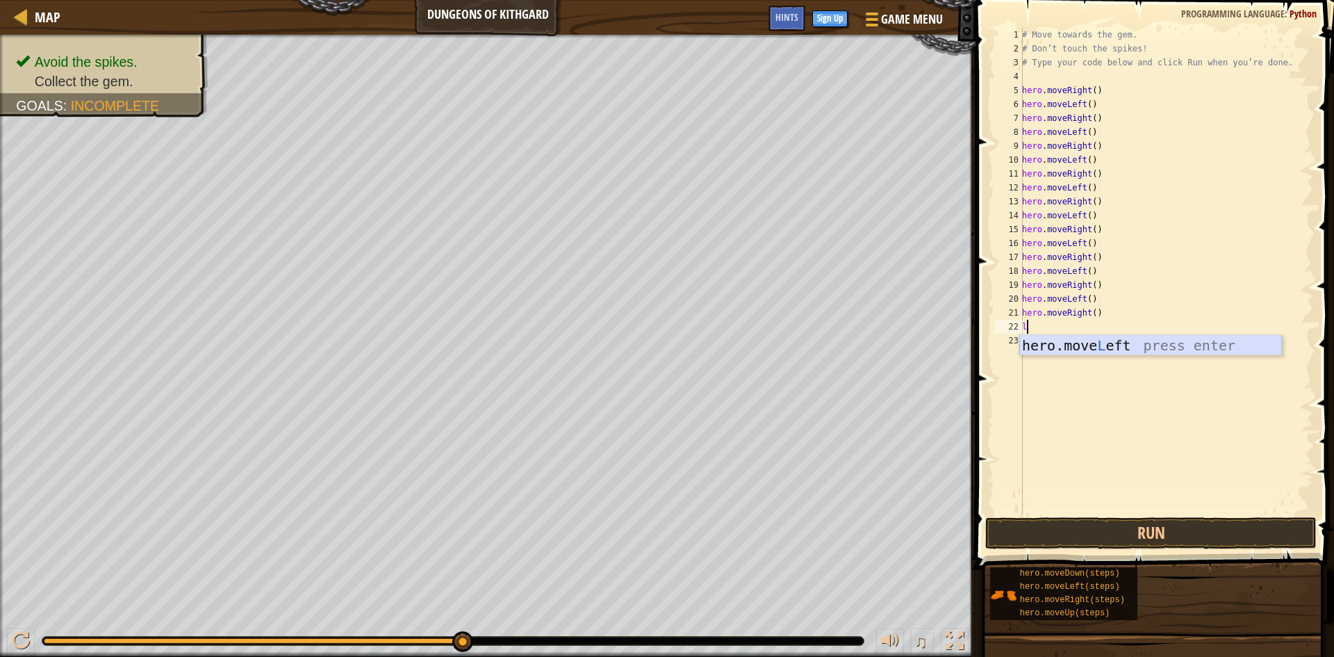
click at [1129, 338] on div "hero.move L eft press enter" at bounding box center [1150, 366] width 263 height 63
type textarea "i"
click at [1117, 350] on div "hero.moveR i ght press enter" at bounding box center [1150, 380] width 263 height 63
type textarea "l"
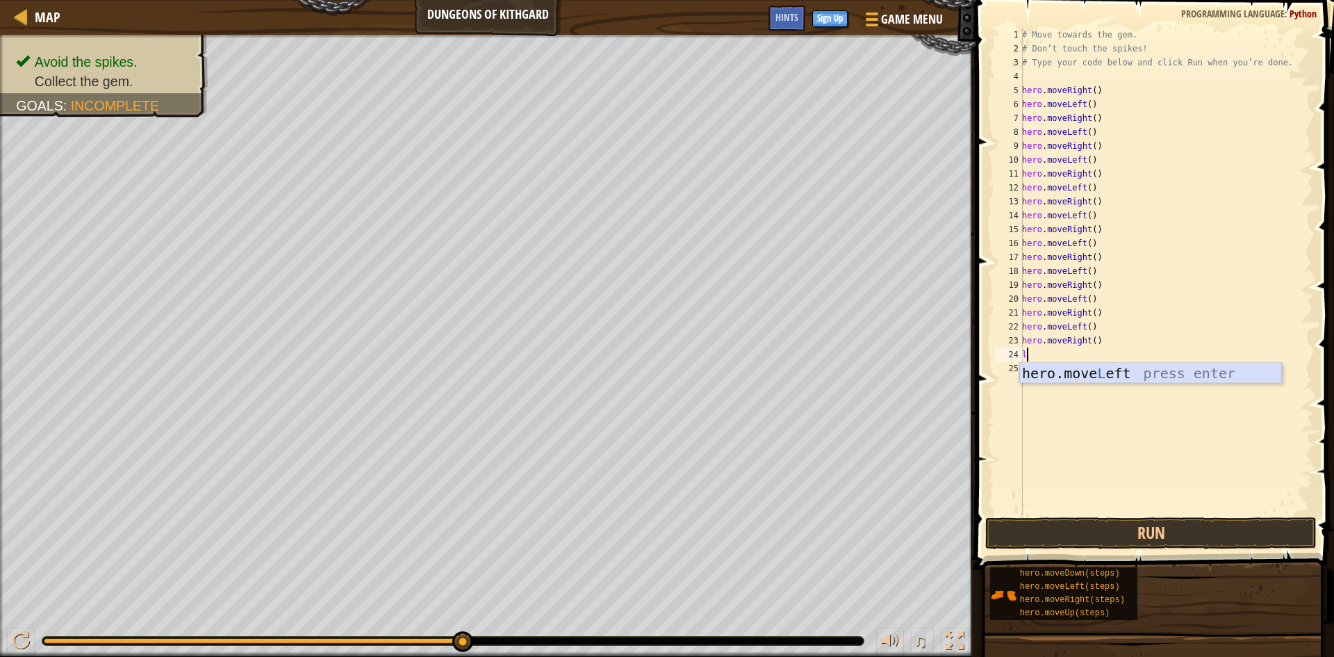
click at [1076, 366] on div "hero.move L eft press enter" at bounding box center [1150, 394] width 263 height 63
type textarea "i"
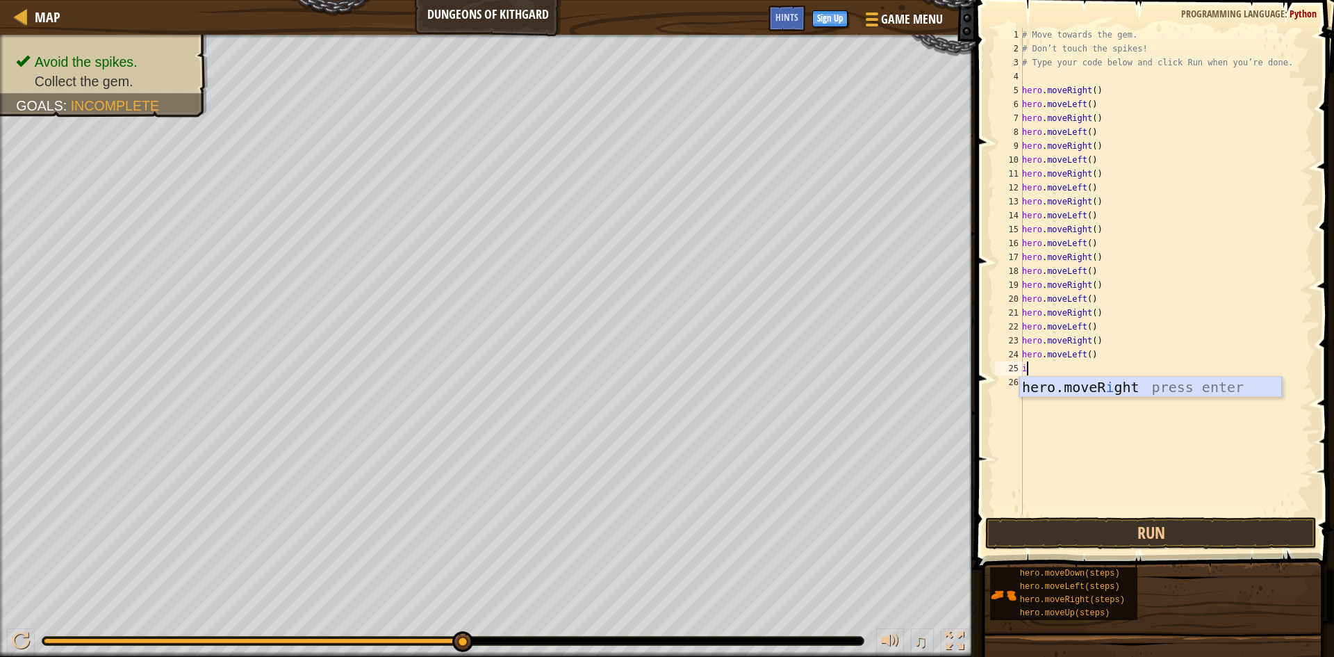
click at [1073, 383] on div "hero.moveR i ght press enter" at bounding box center [1150, 408] width 263 height 63
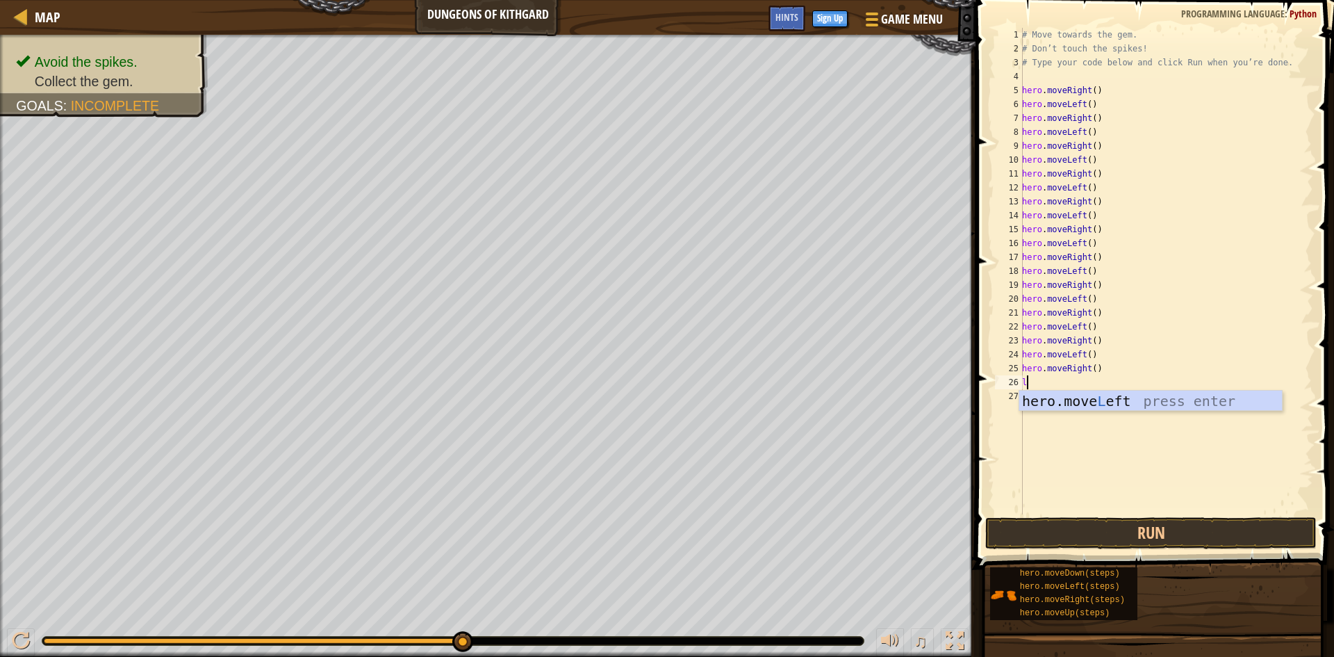
type textarea "l"
click at [1069, 394] on div "hero.move L eft press enter" at bounding box center [1150, 422] width 263 height 63
type textarea "i"
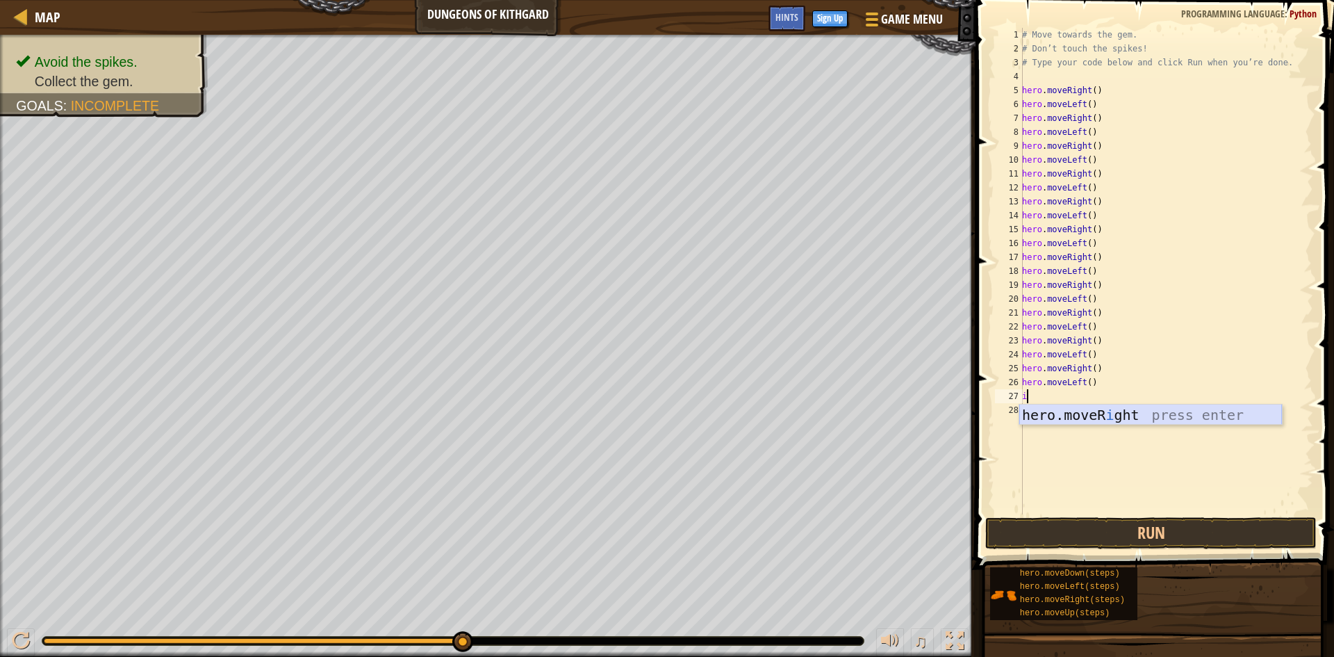
click at [1082, 407] on div "hero.moveR i ght press enter" at bounding box center [1150, 435] width 263 height 63
type textarea "l"
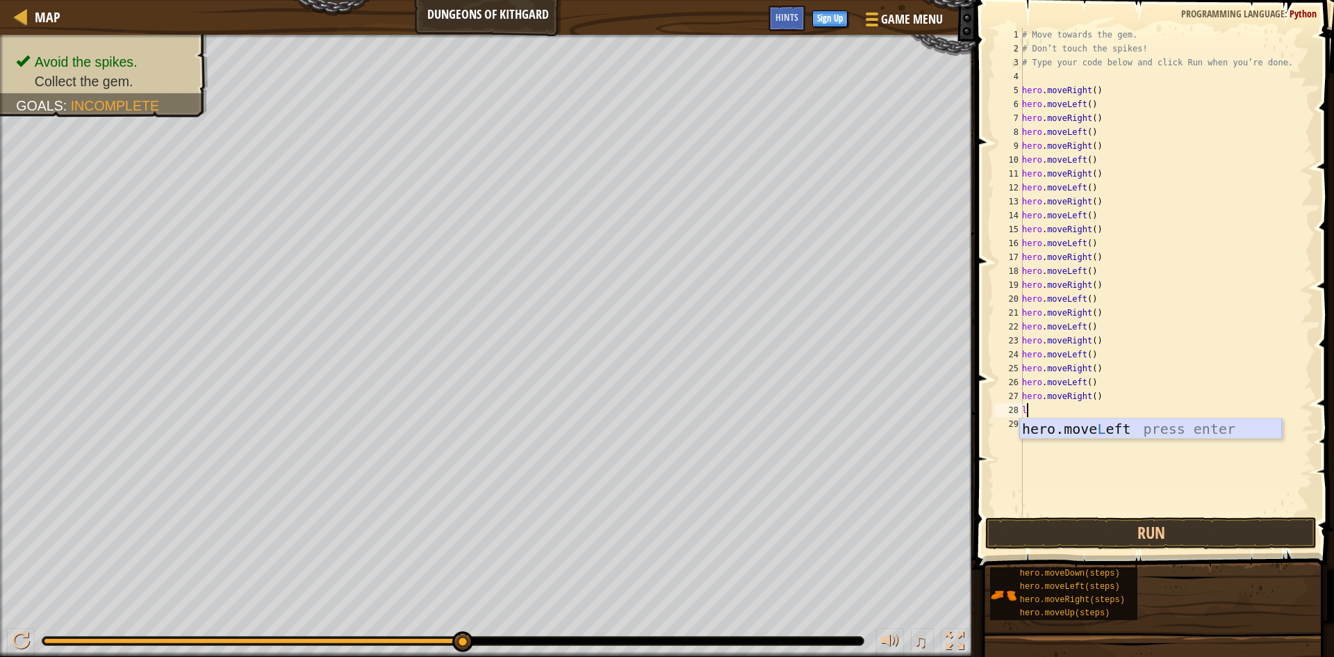
click at [1056, 424] on div "hero.move L eft press enter" at bounding box center [1150, 449] width 263 height 63
type textarea "i"
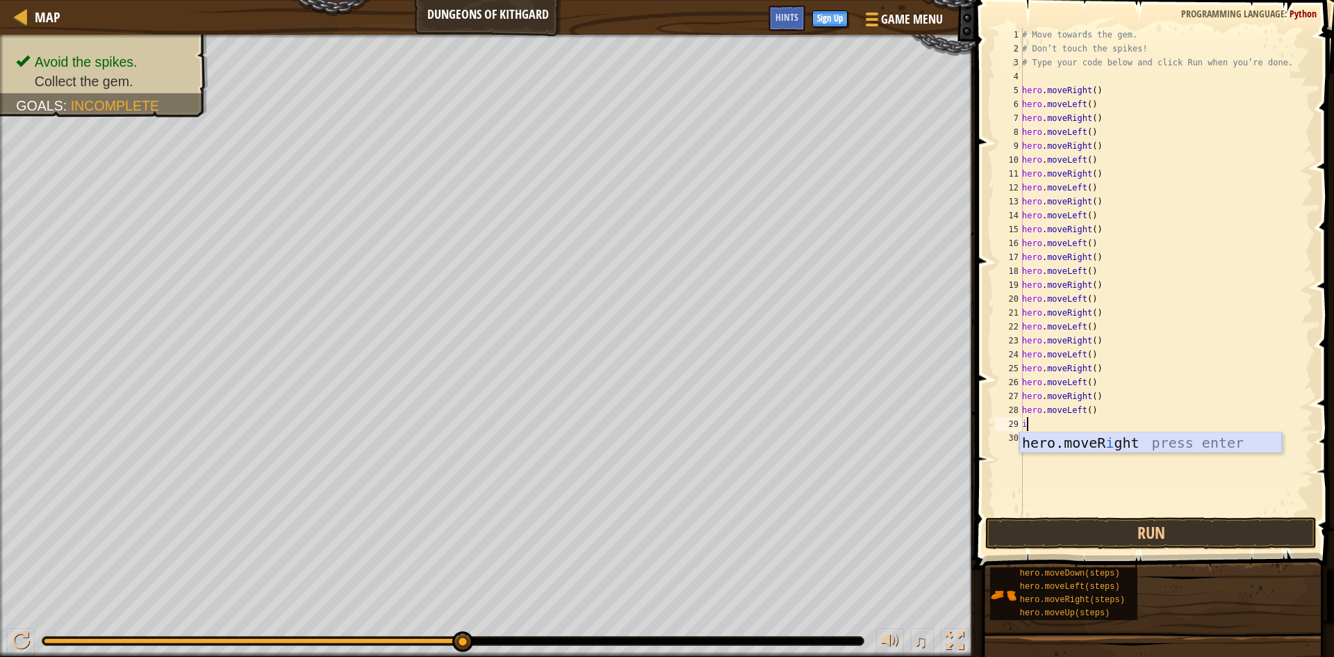
click at [1068, 438] on div "hero.moveR i ght press enter" at bounding box center [1150, 463] width 263 height 63
type textarea "l"
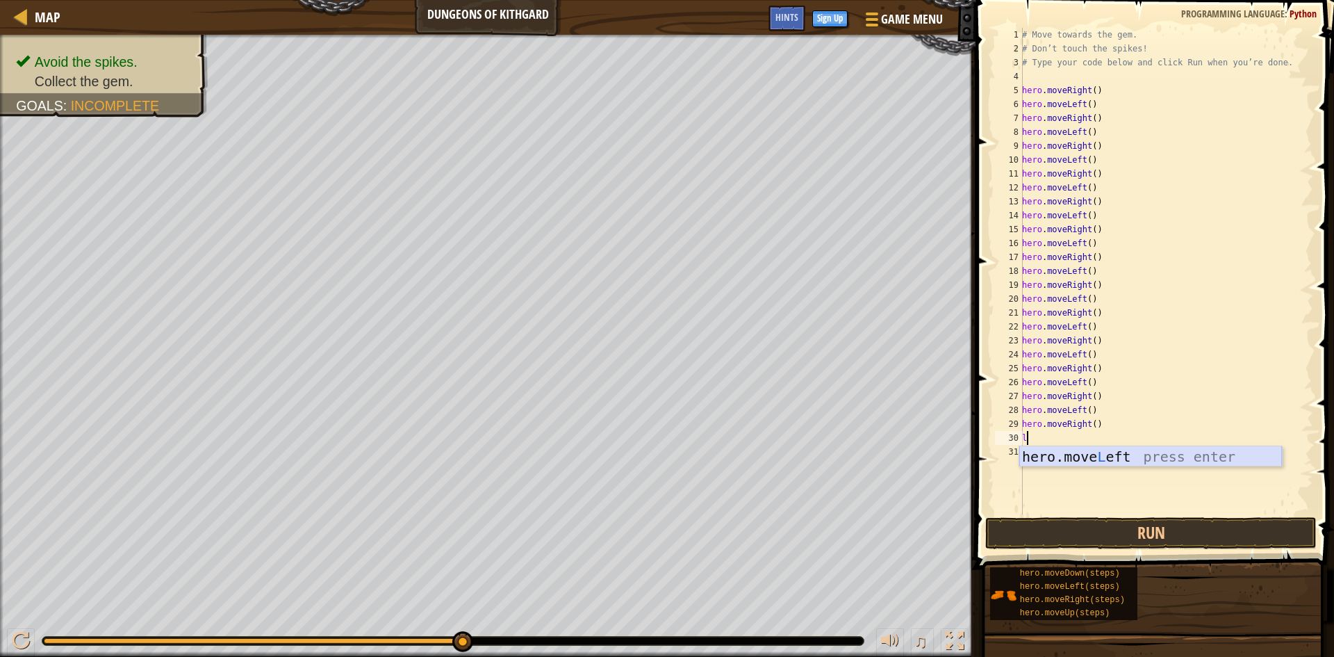
click at [1069, 452] on div "hero.move L eft press enter" at bounding box center [1150, 477] width 263 height 63
type textarea "i"
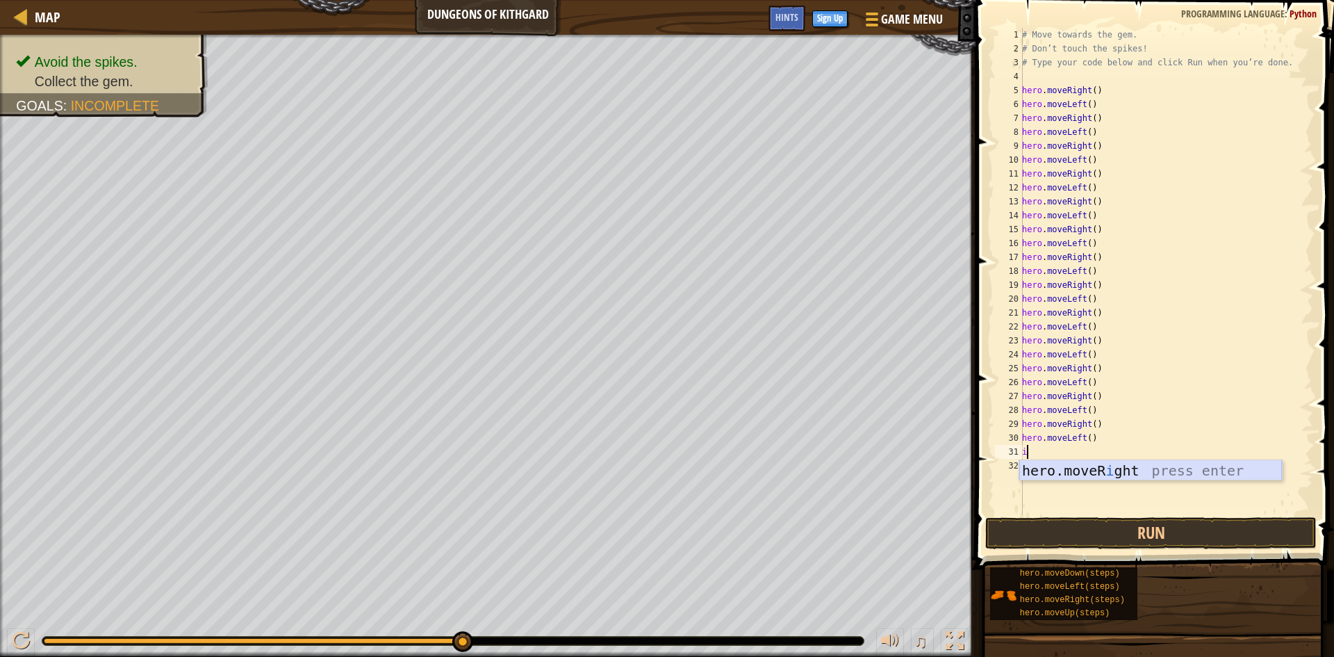
drag, startPoint x: 1085, startPoint y: 470, endPoint x: 1078, endPoint y: 479, distance: 10.9
click at [1078, 479] on div "hero.moveR i ght press enter" at bounding box center [1150, 491] width 263 height 63
type textarea "d"
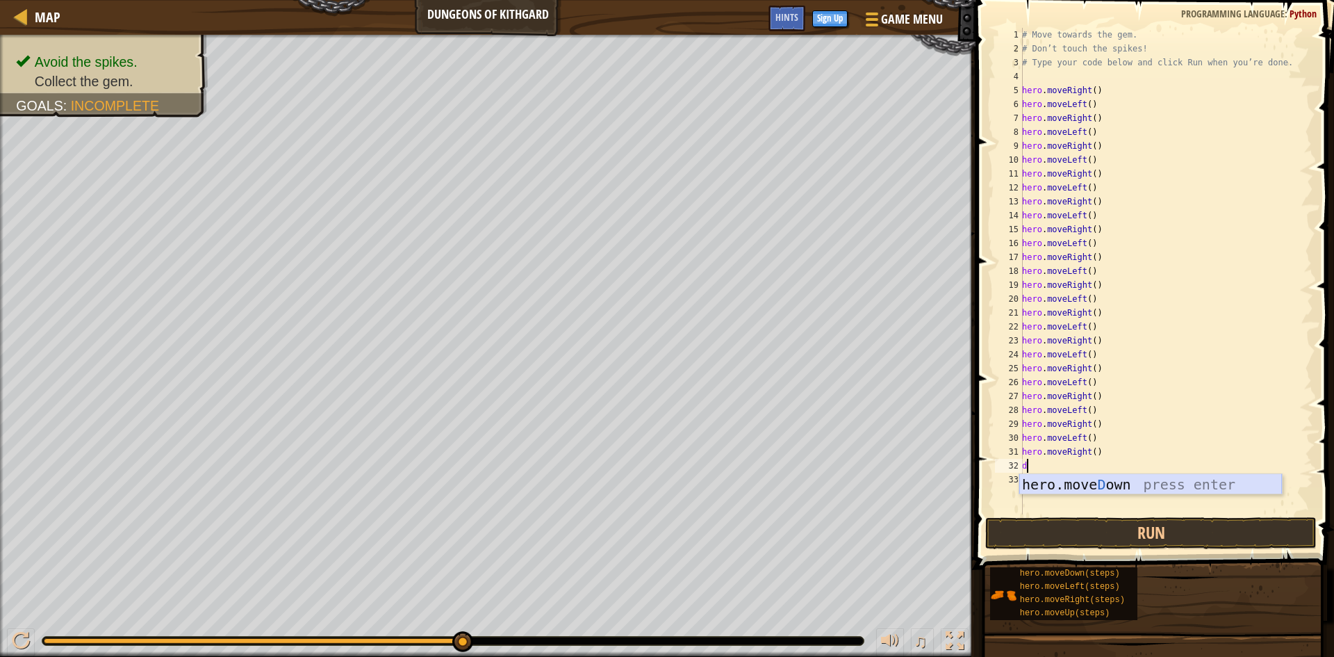
click at [1094, 480] on div "hero.[PERSON_NAME] own press enter" at bounding box center [1150, 505] width 263 height 63
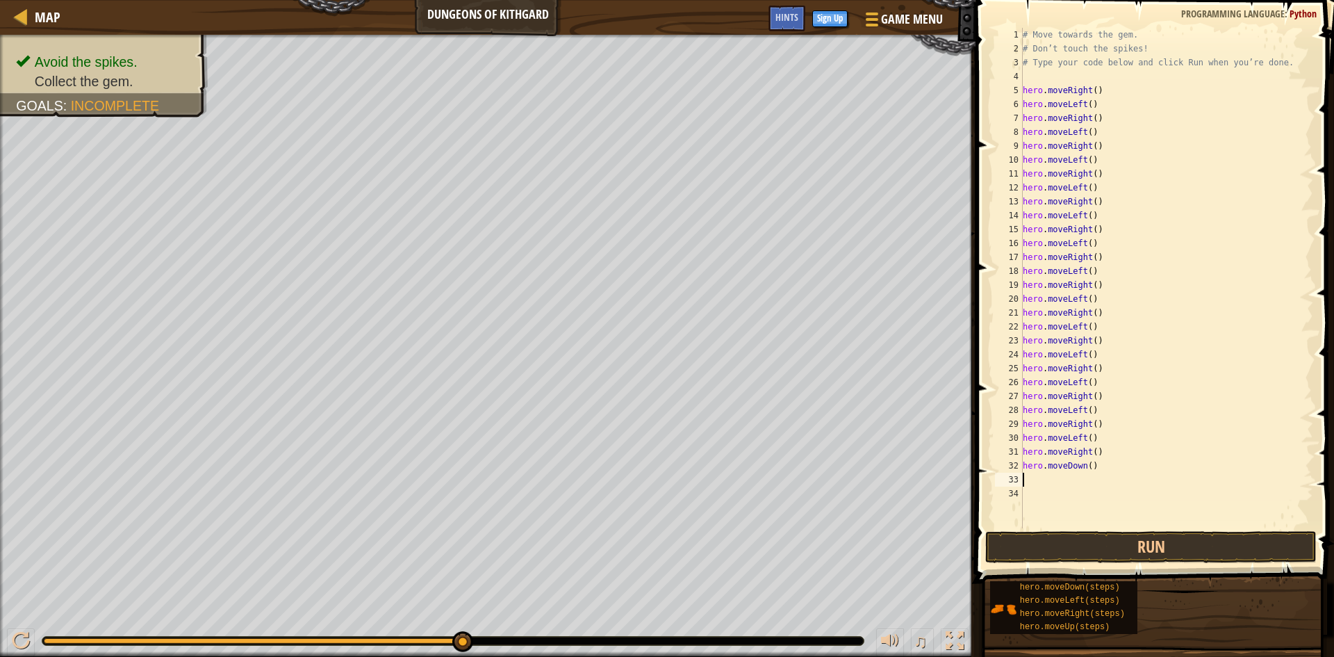
type textarea "i"
click at [1083, 493] on div "hero.moveR i ght press enter" at bounding box center [1151, 519] width 263 height 63
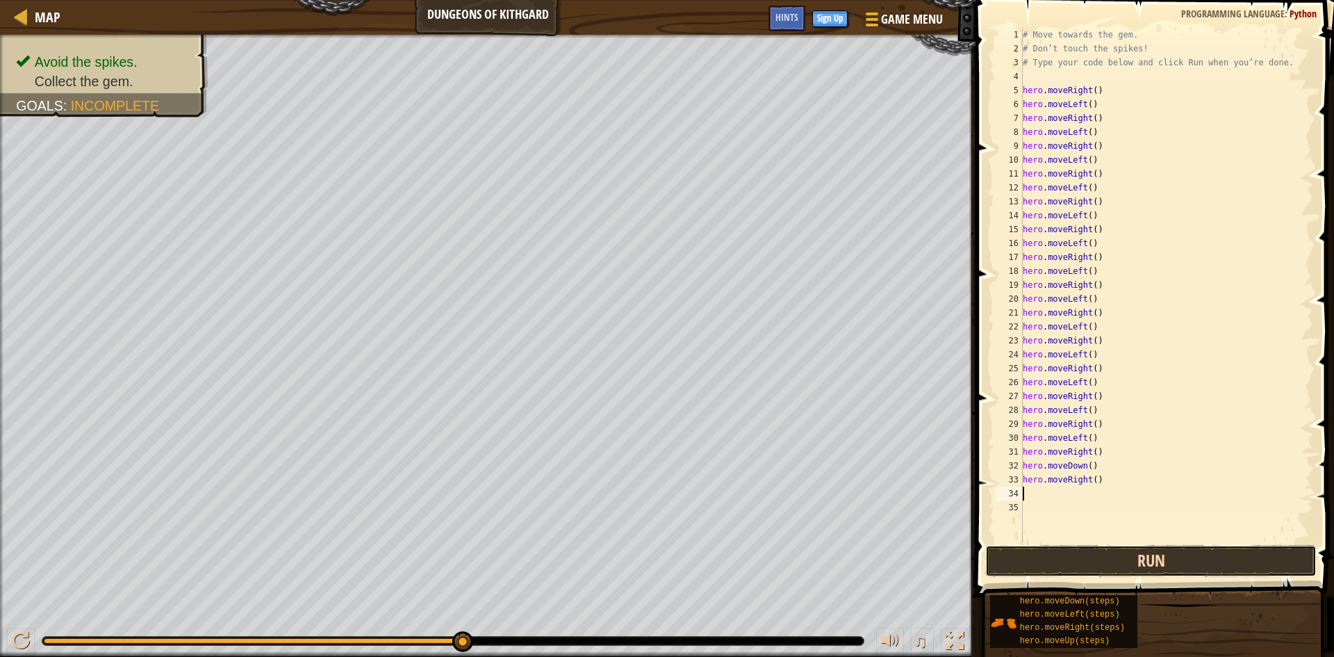
click at [1176, 557] on button "Run" at bounding box center [1150, 561] width 331 height 32
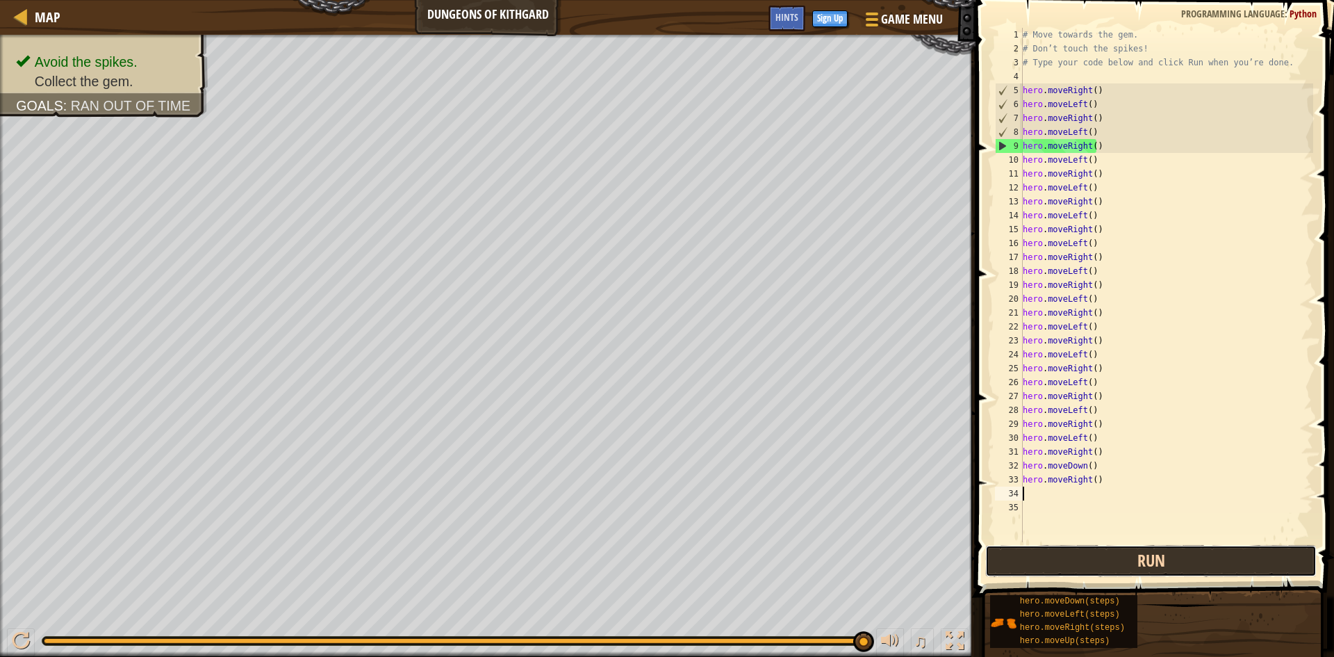
click at [1227, 567] on button "Run" at bounding box center [1150, 561] width 331 height 32
click at [1214, 545] on button "Run" at bounding box center [1150, 561] width 331 height 32
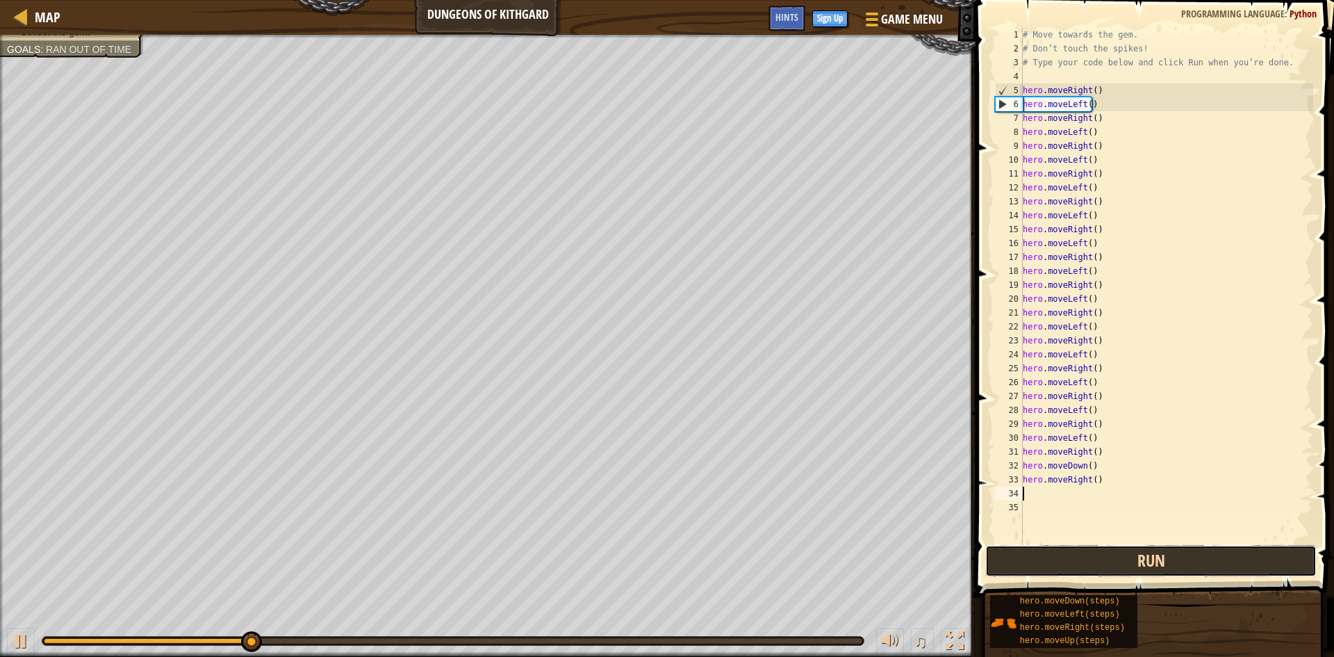
click at [1210, 555] on button "Run" at bounding box center [1150, 561] width 331 height 32
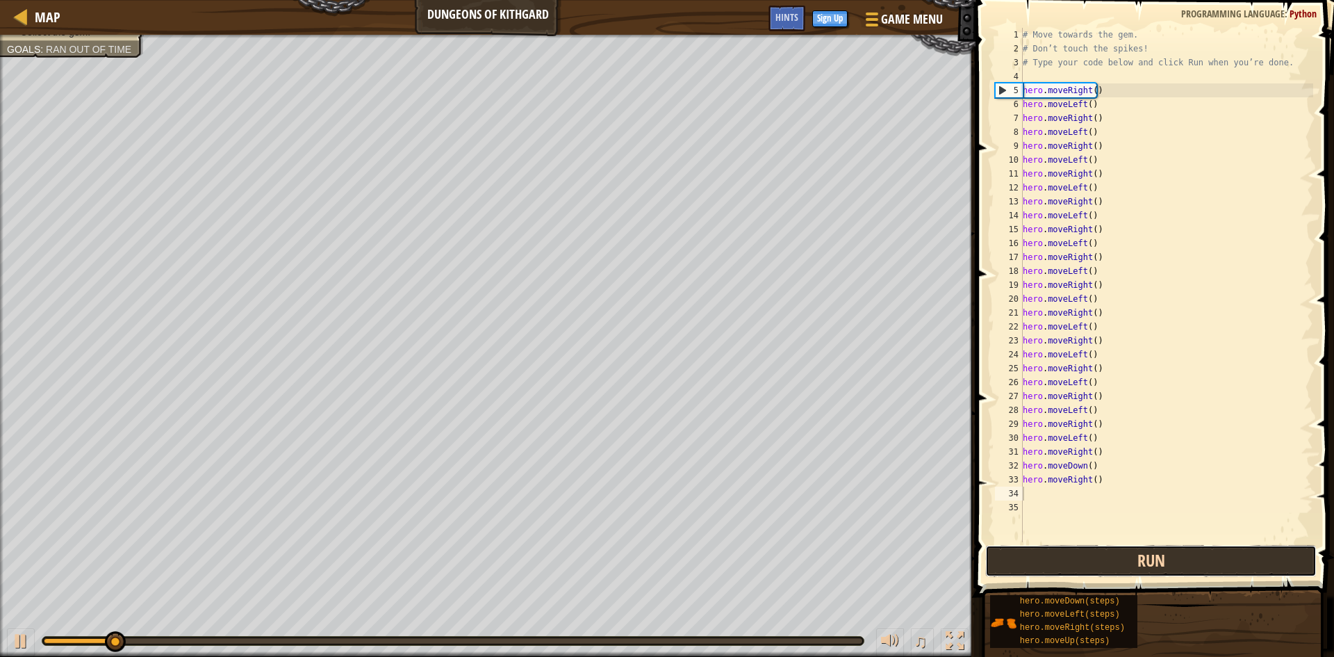
click at [1210, 555] on button "Run" at bounding box center [1150, 561] width 331 height 32
drag, startPoint x: 1210, startPoint y: 555, endPoint x: 1188, endPoint y: 555, distance: 22.2
click at [1207, 555] on button "Run" at bounding box center [1150, 561] width 331 height 32
click at [1188, 555] on button "Run" at bounding box center [1150, 561] width 331 height 32
click at [1188, 555] on button "Running" at bounding box center [1150, 561] width 331 height 32
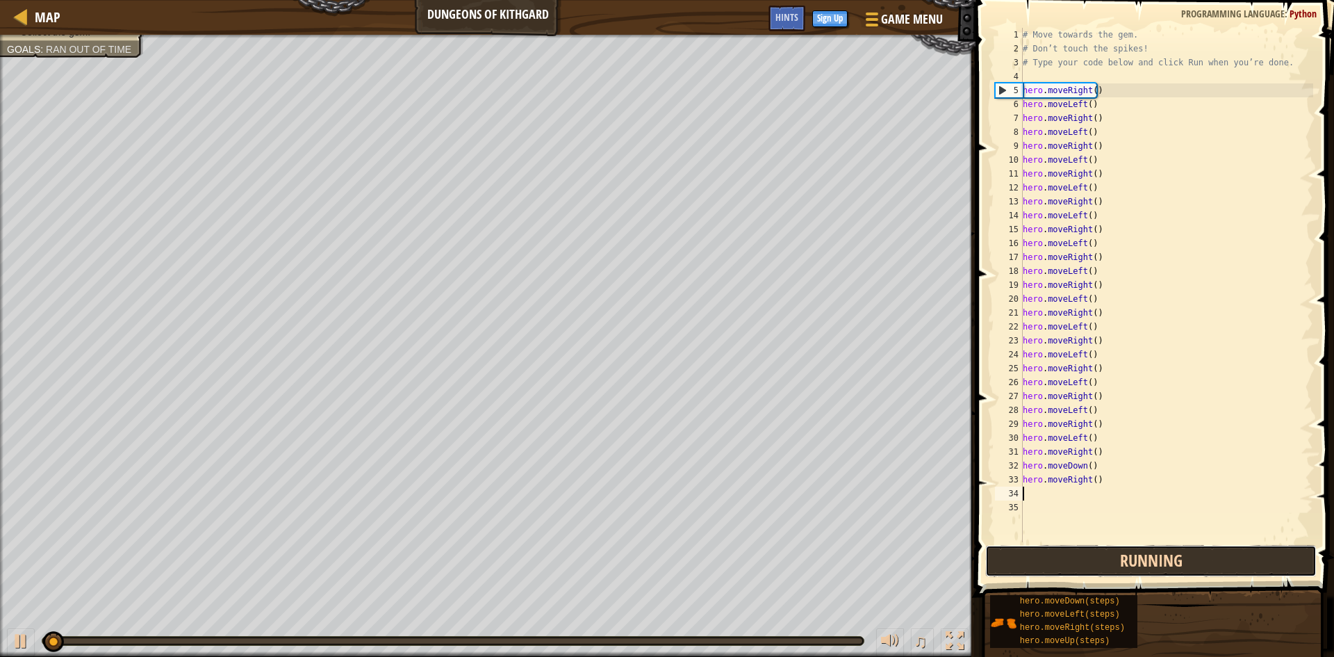
click at [1188, 555] on button "Running" at bounding box center [1150, 561] width 331 height 32
click at [1188, 555] on button "Run" at bounding box center [1150, 561] width 331 height 32
click at [1188, 554] on button "Run" at bounding box center [1150, 561] width 331 height 32
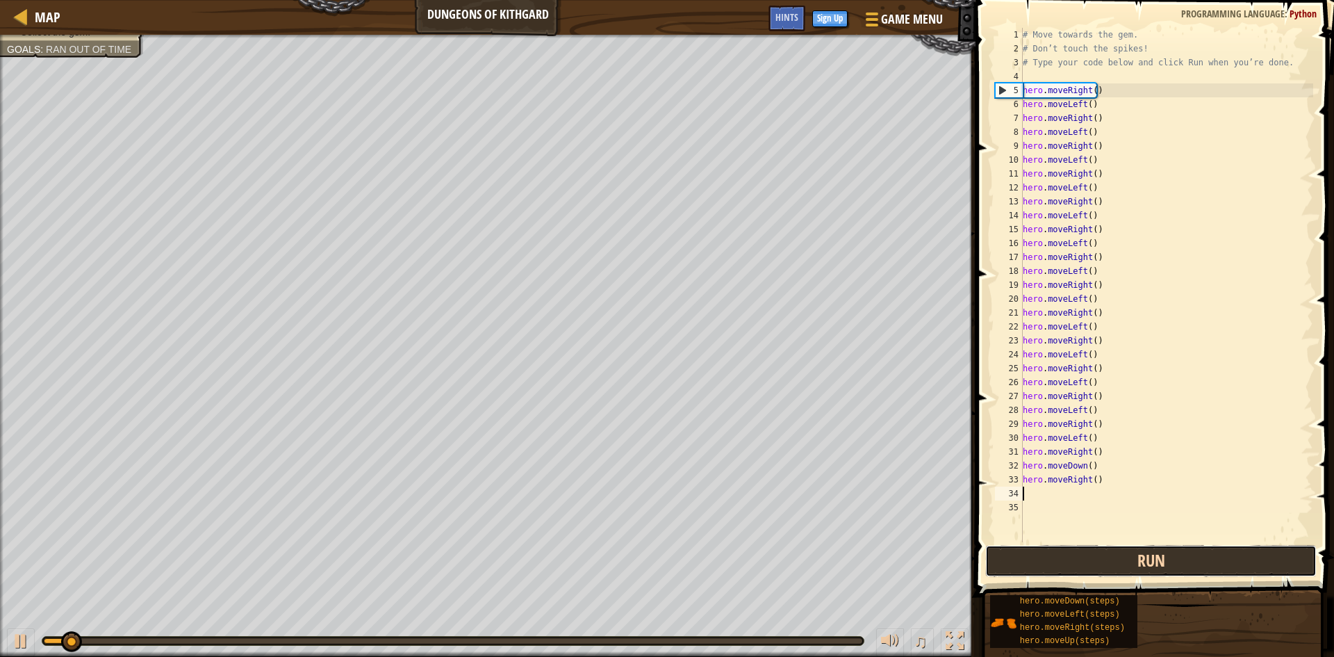
click at [1188, 554] on button "Run" at bounding box center [1150, 561] width 331 height 32
click at [1189, 554] on button "Run" at bounding box center [1150, 561] width 331 height 32
click at [1189, 553] on button "Running" at bounding box center [1150, 561] width 331 height 32
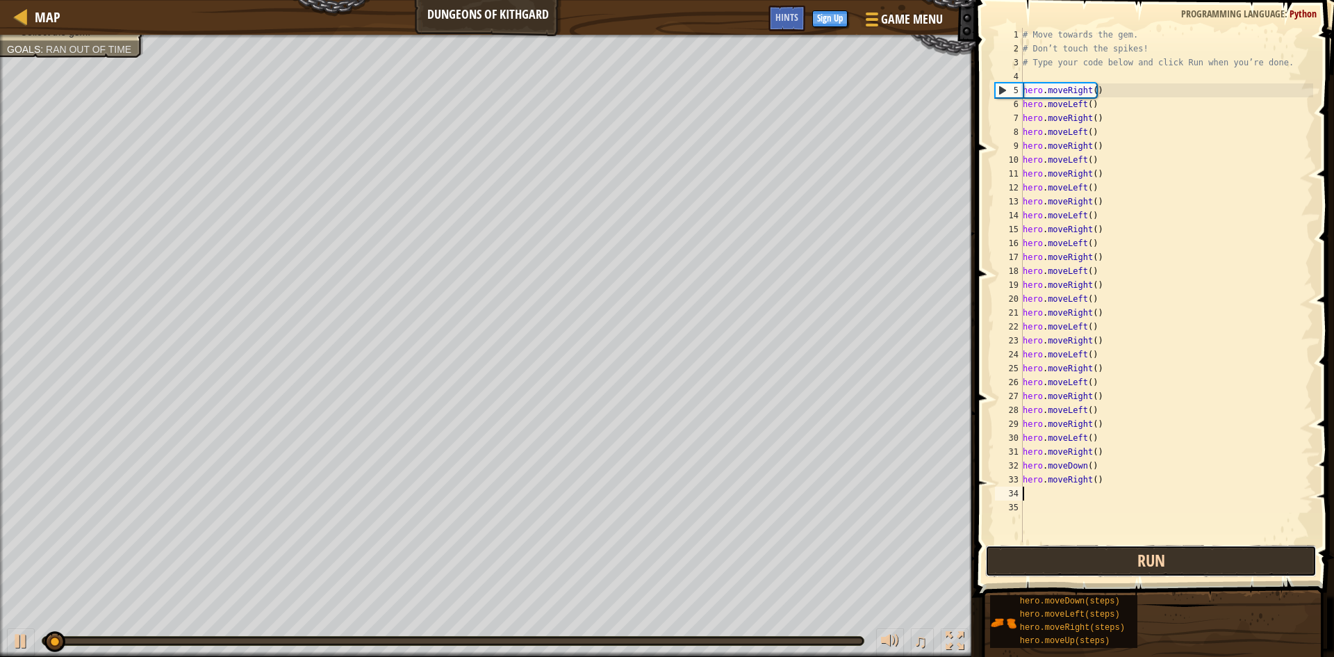
click at [1189, 553] on button "Run" at bounding box center [1150, 561] width 331 height 32
click at [1188, 553] on button "Run" at bounding box center [1150, 561] width 331 height 32
click at [1187, 552] on button "Run" at bounding box center [1150, 561] width 331 height 32
click at [1183, 547] on button "Running" at bounding box center [1150, 561] width 331 height 32
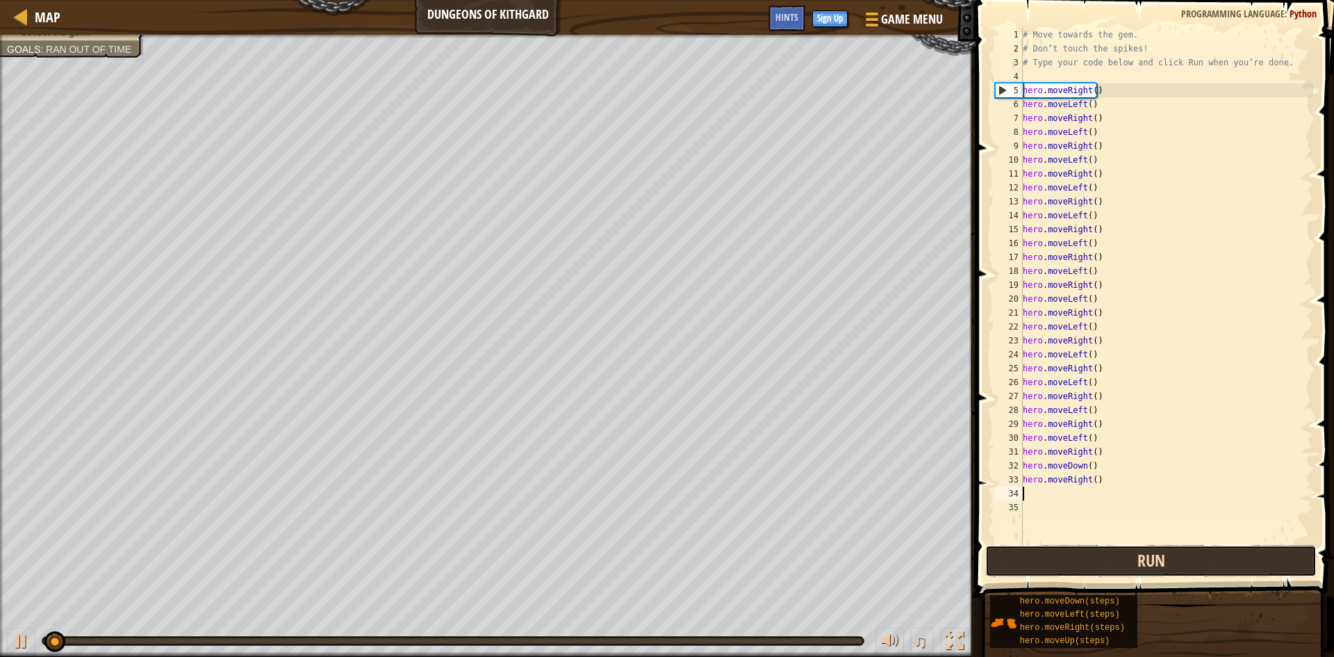
click at [1180, 545] on button "Run" at bounding box center [1150, 561] width 331 height 32
click at [1180, 547] on button "Run" at bounding box center [1150, 561] width 331 height 32
click at [1180, 548] on button "Run" at bounding box center [1150, 561] width 331 height 32
click at [1183, 557] on button "Running" at bounding box center [1150, 561] width 331 height 32
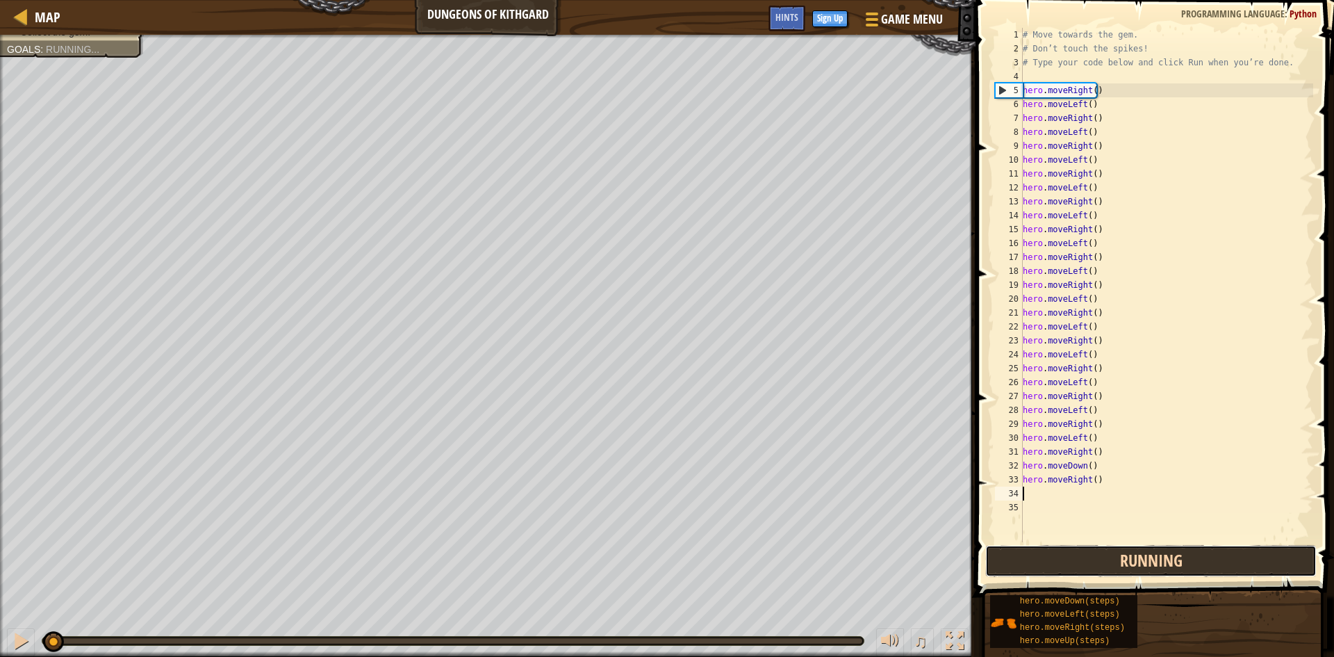
click at [1181, 550] on button "Running" at bounding box center [1150, 561] width 331 height 32
click at [1181, 550] on button "Run" at bounding box center [1150, 561] width 331 height 32
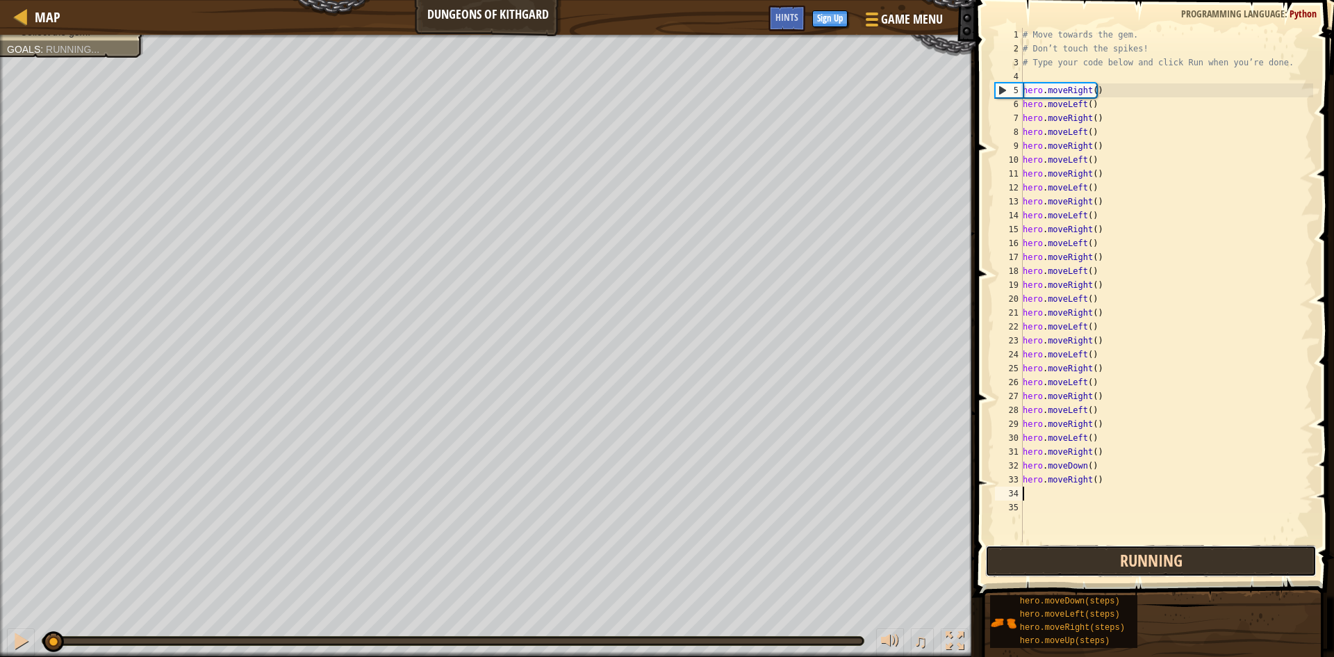
click at [1181, 546] on button "Running" at bounding box center [1150, 561] width 331 height 32
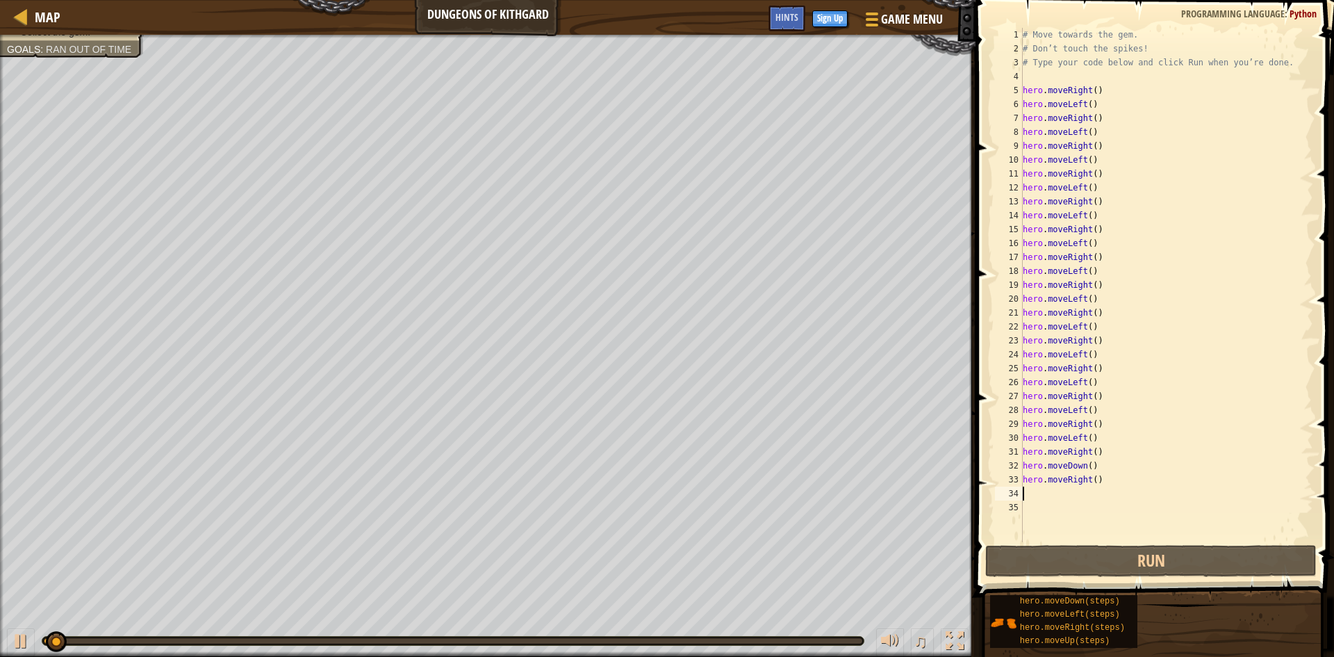
click at [1179, 541] on div "# Move towards the gem. # Don’t touch the spikes! # Type your code below and cl…" at bounding box center [1166, 299] width 293 height 542
click at [1186, 538] on div "# Move towards the gem. # Don’t touch the spikes! # Type your code below and cl…" at bounding box center [1166, 299] width 293 height 542
click at [1187, 538] on div "# Move towards the gem. # Don’t touch the spikes! # Type your code below and cl…" at bounding box center [1166, 299] width 293 height 542
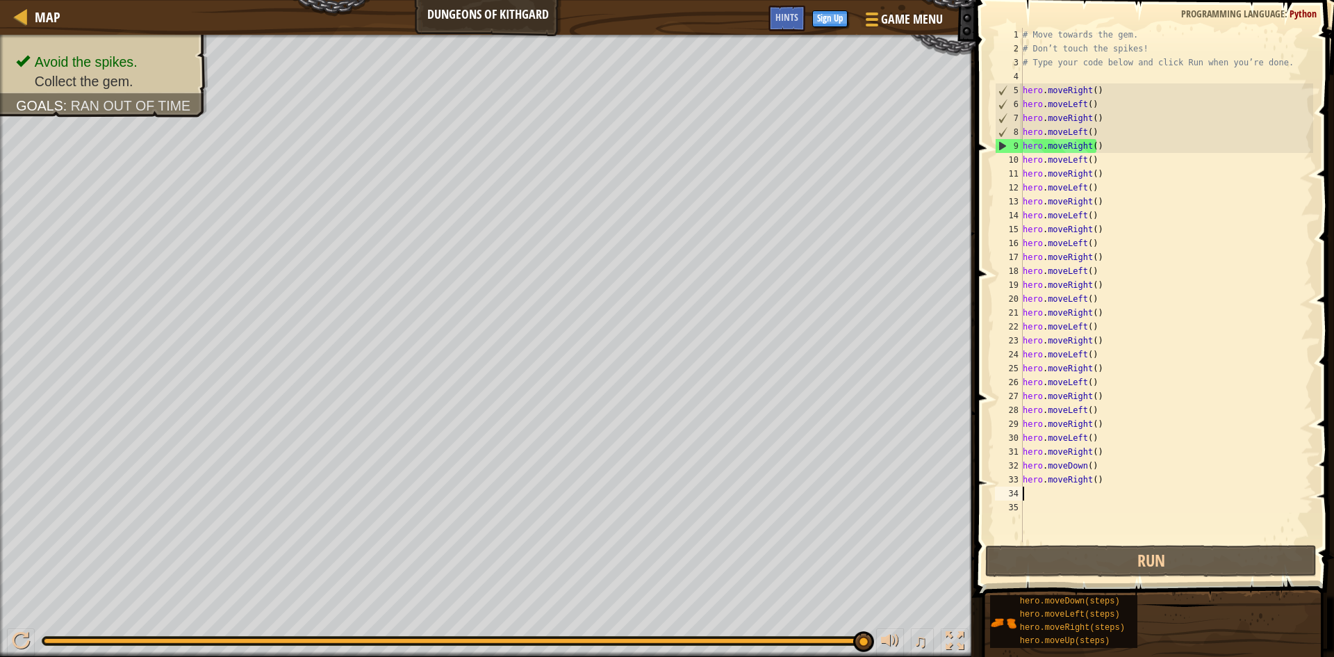
click at [1132, 488] on div "# Move towards the gem. # Don’t touch the spikes! # Type your code below and cl…" at bounding box center [1166, 299] width 293 height 542
click at [1128, 480] on div "# Move towards the gem. # Don’t touch the spikes! # Type your code below and cl…" at bounding box center [1166, 299] width 293 height 542
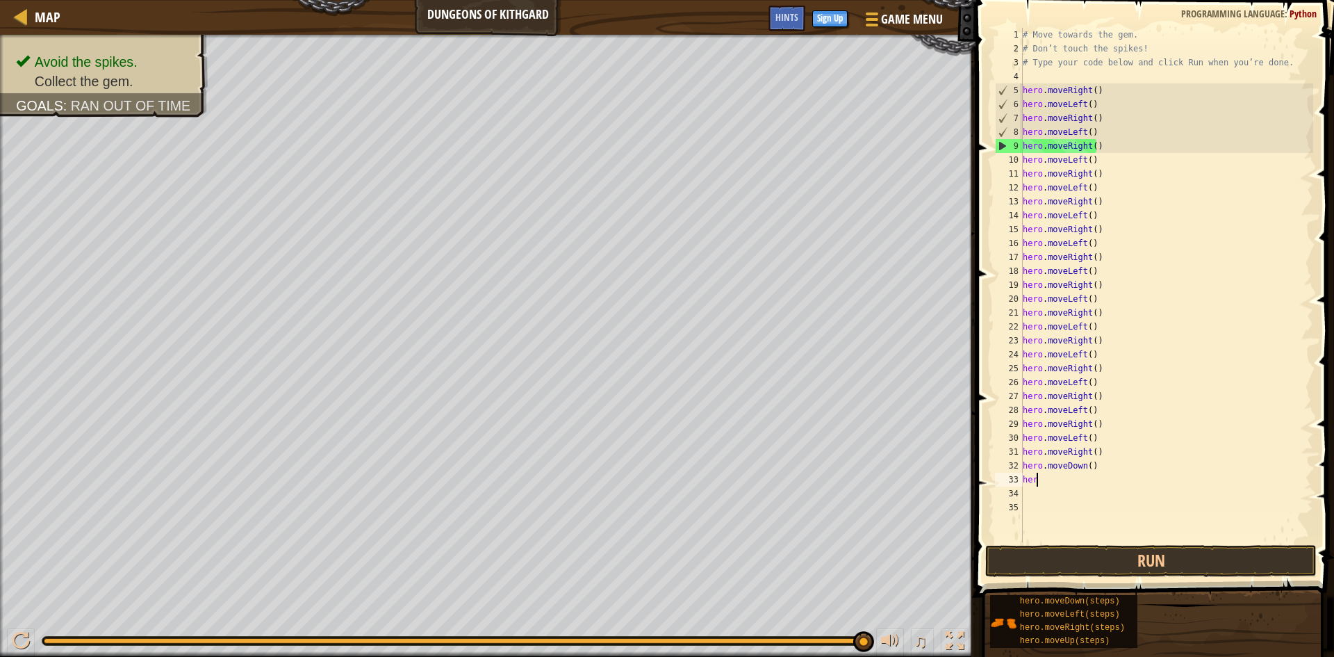
type textarea "h"
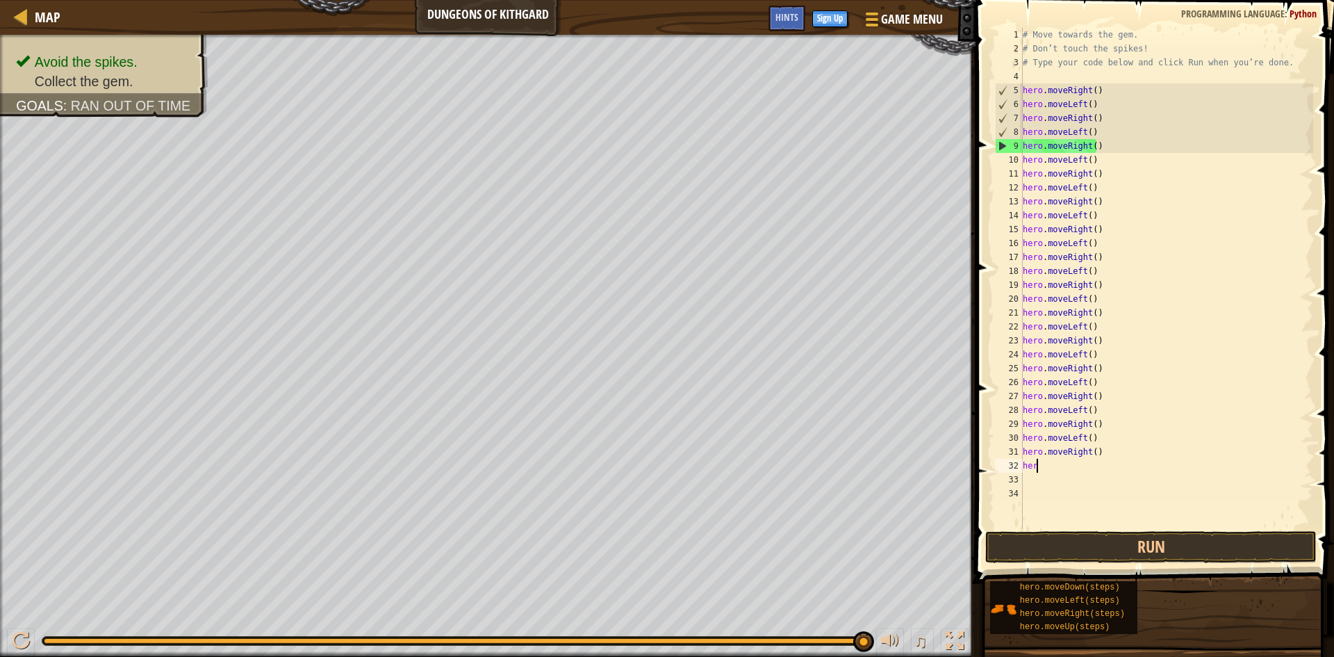
type textarea "h"
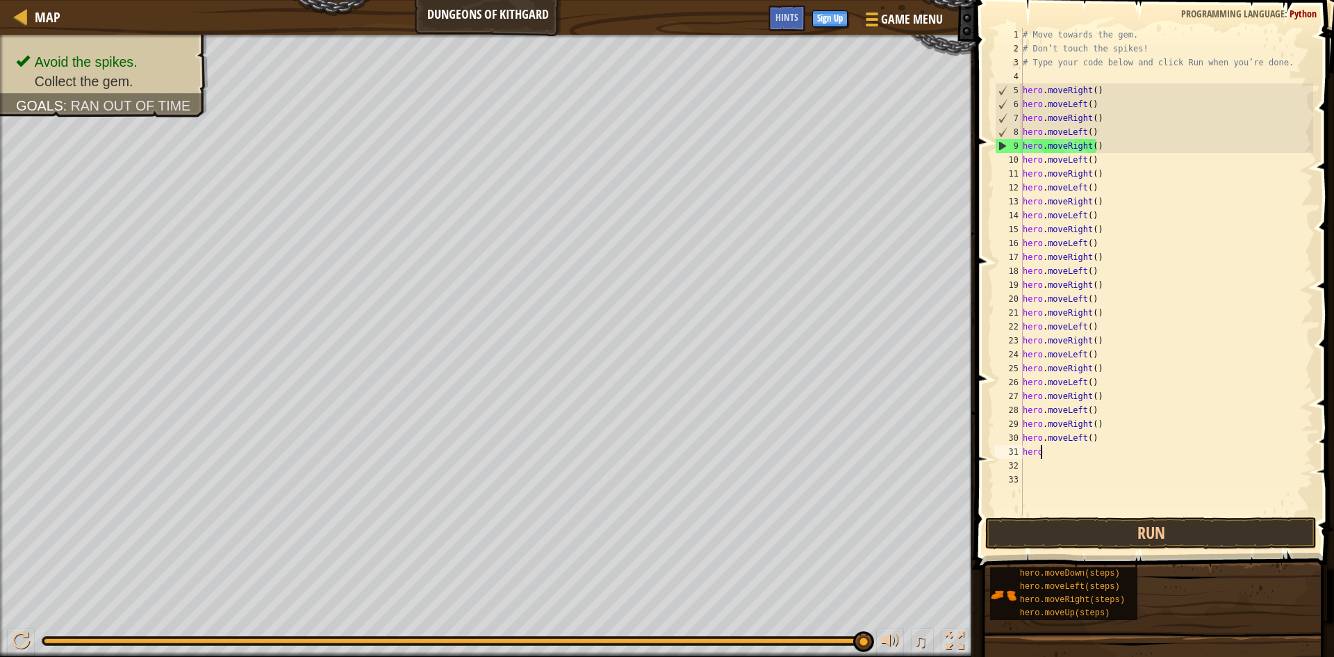
type textarea "h"
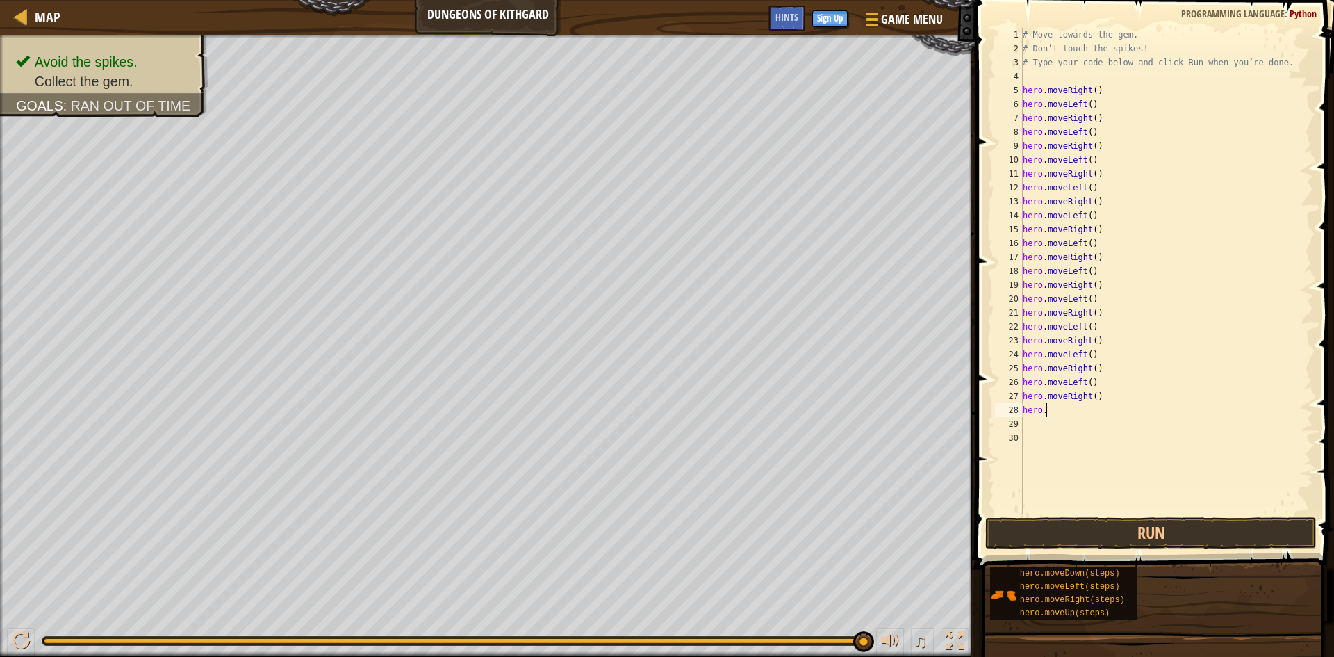
type textarea "h"
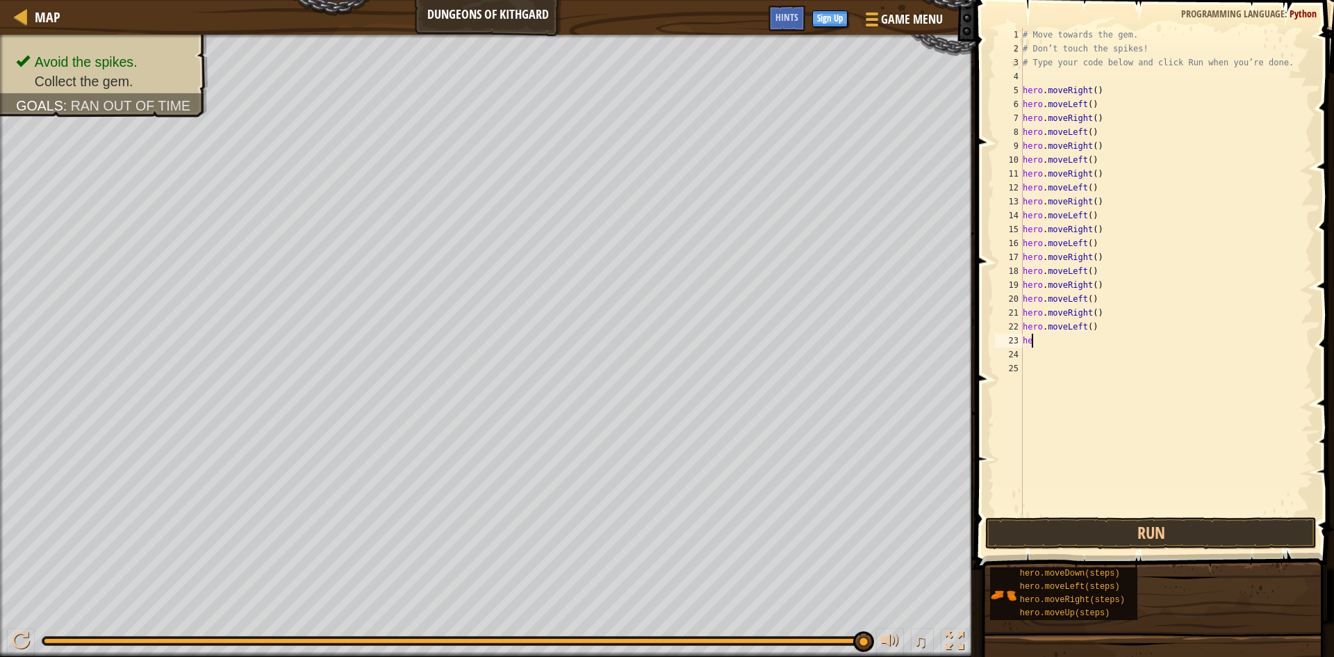
type textarea "h"
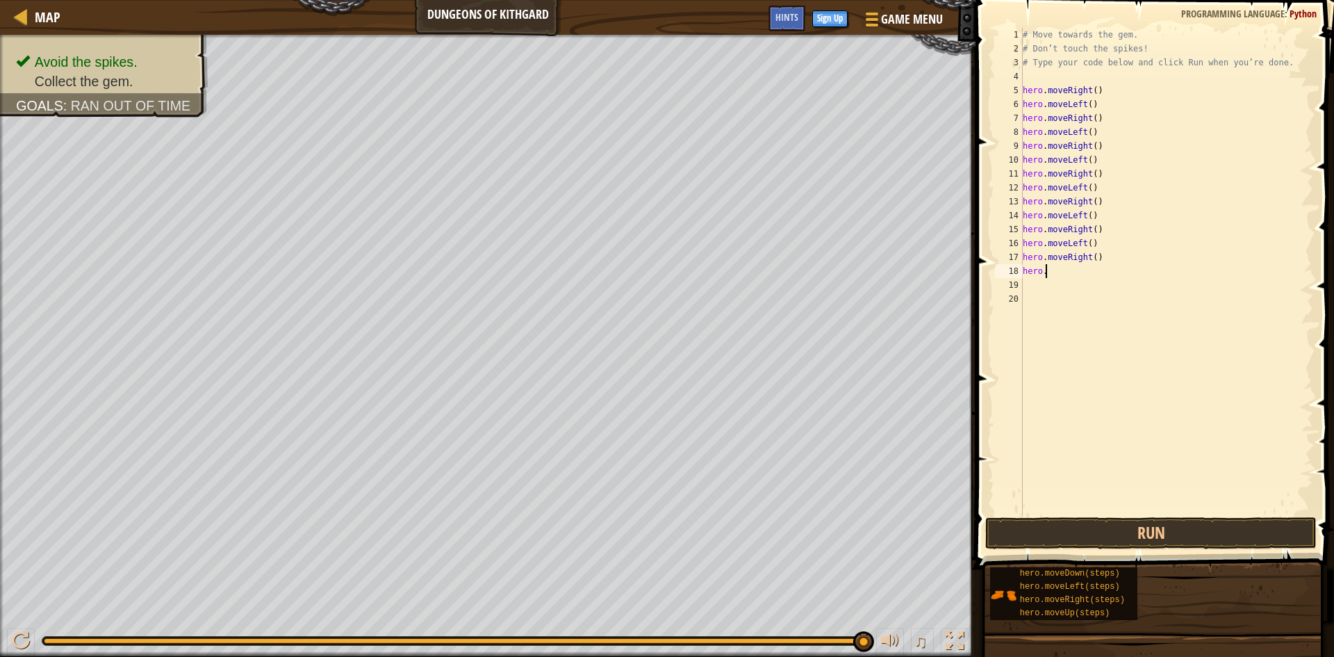
type textarea "h"
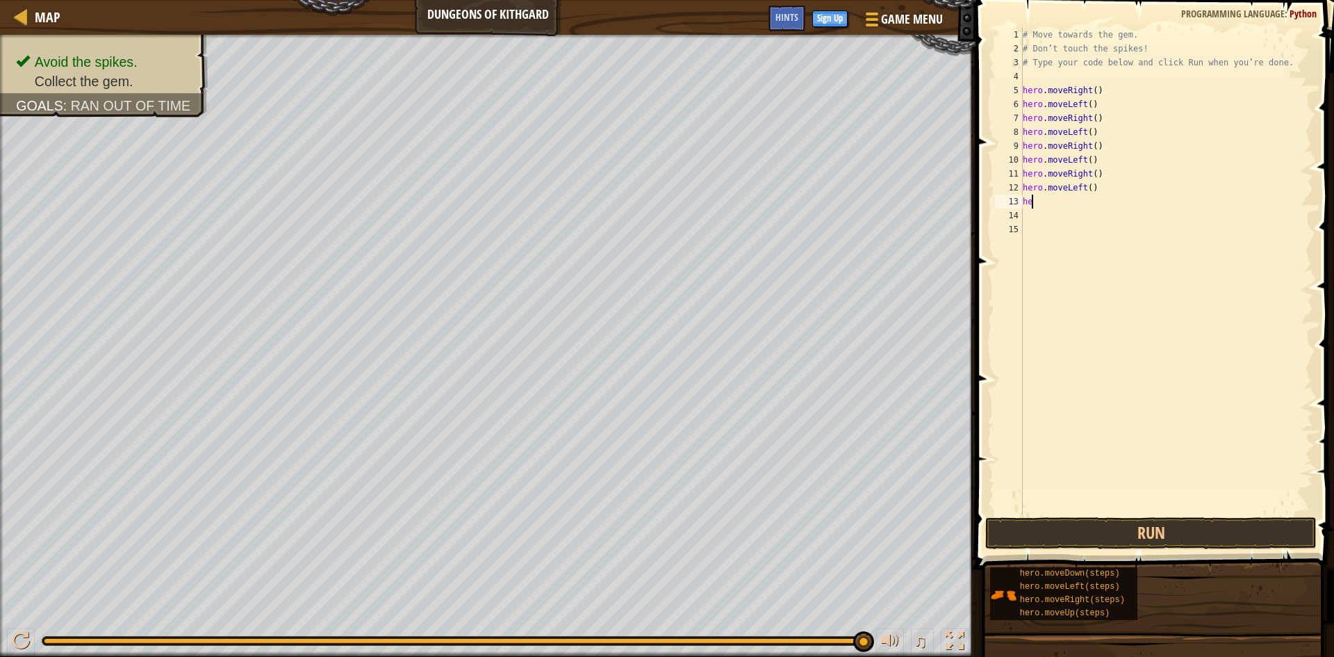
type textarea "h"
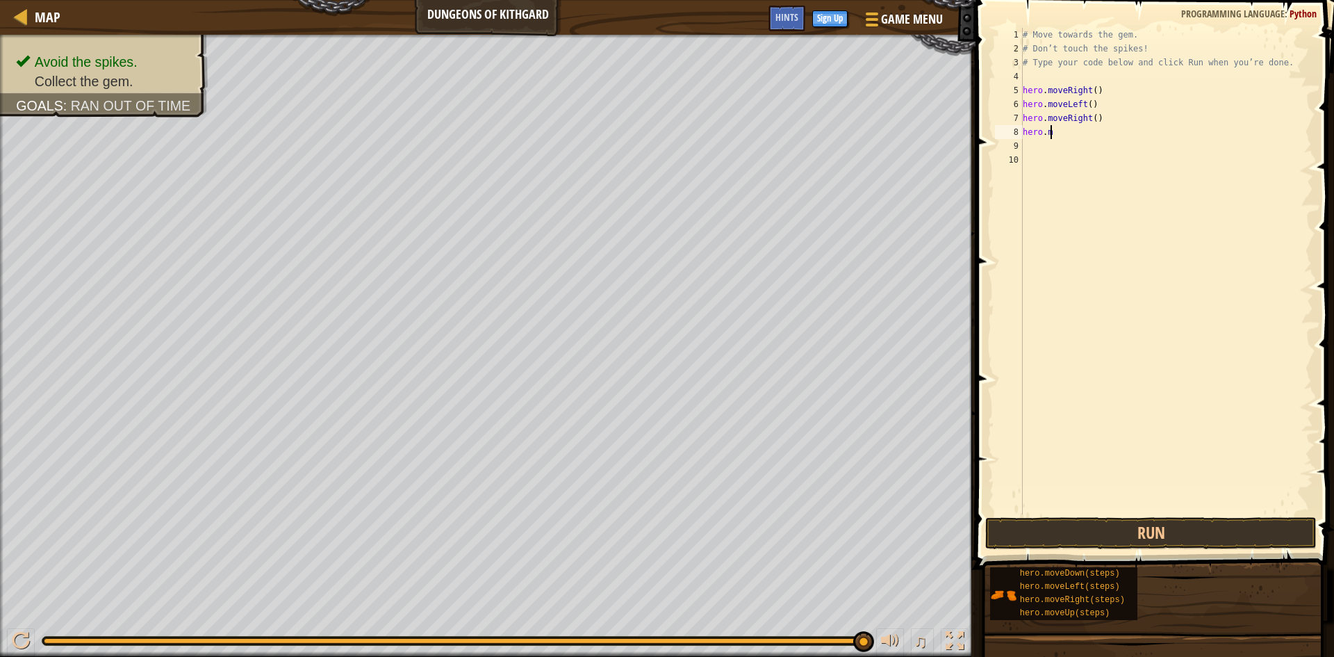
type textarea "h"
